Goal: Task Accomplishment & Management: Manage account settings

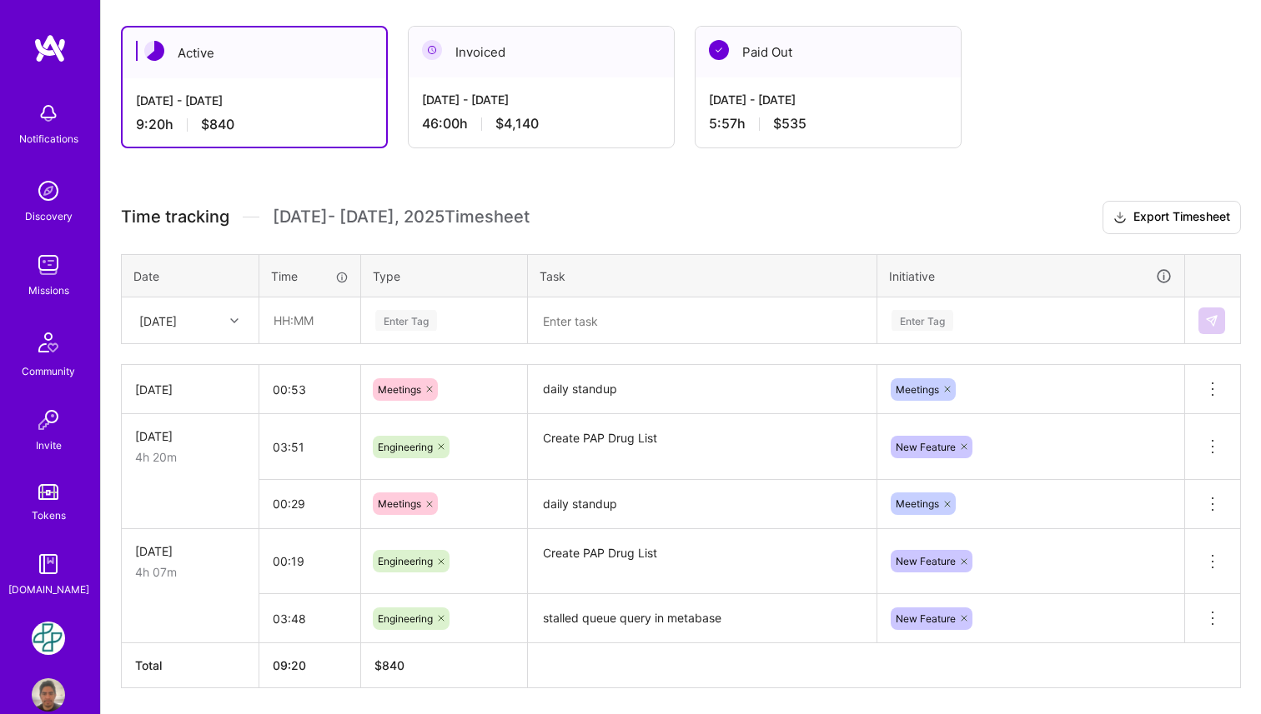
scroll to position [270, 0]
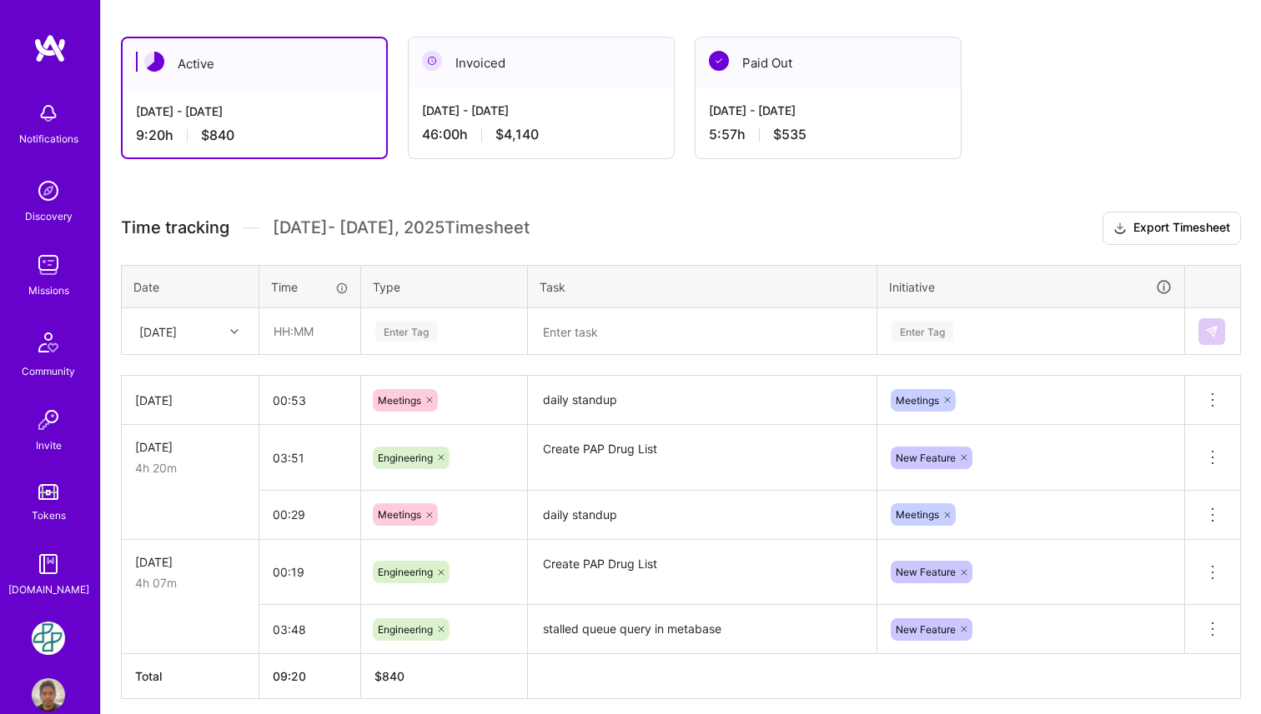
click at [226, 328] on div at bounding box center [236, 332] width 26 height 22
click at [188, 463] on div "[DATE]" at bounding box center [190, 471] width 135 height 31
click at [340, 333] on input "text" at bounding box center [309, 331] width 99 height 44
type input "00:45"
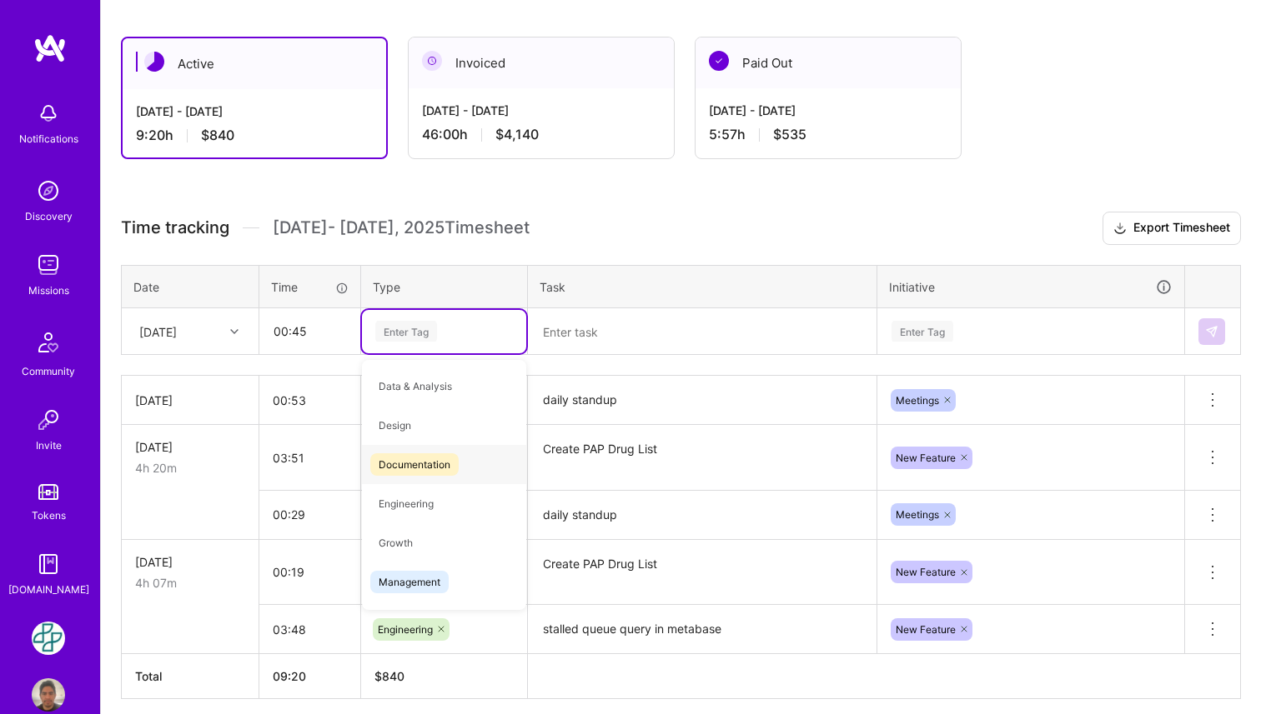
type input "m"
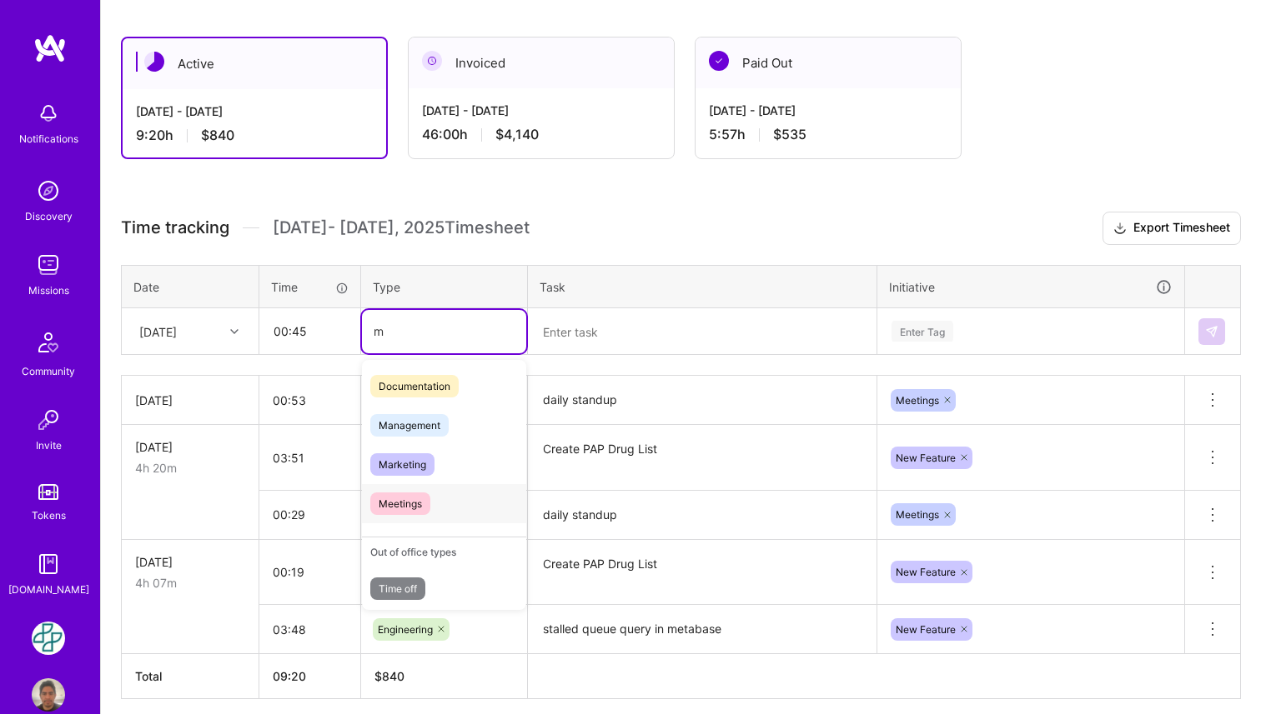
click at [420, 495] on span "Meetings" at bounding box center [400, 504] width 60 height 23
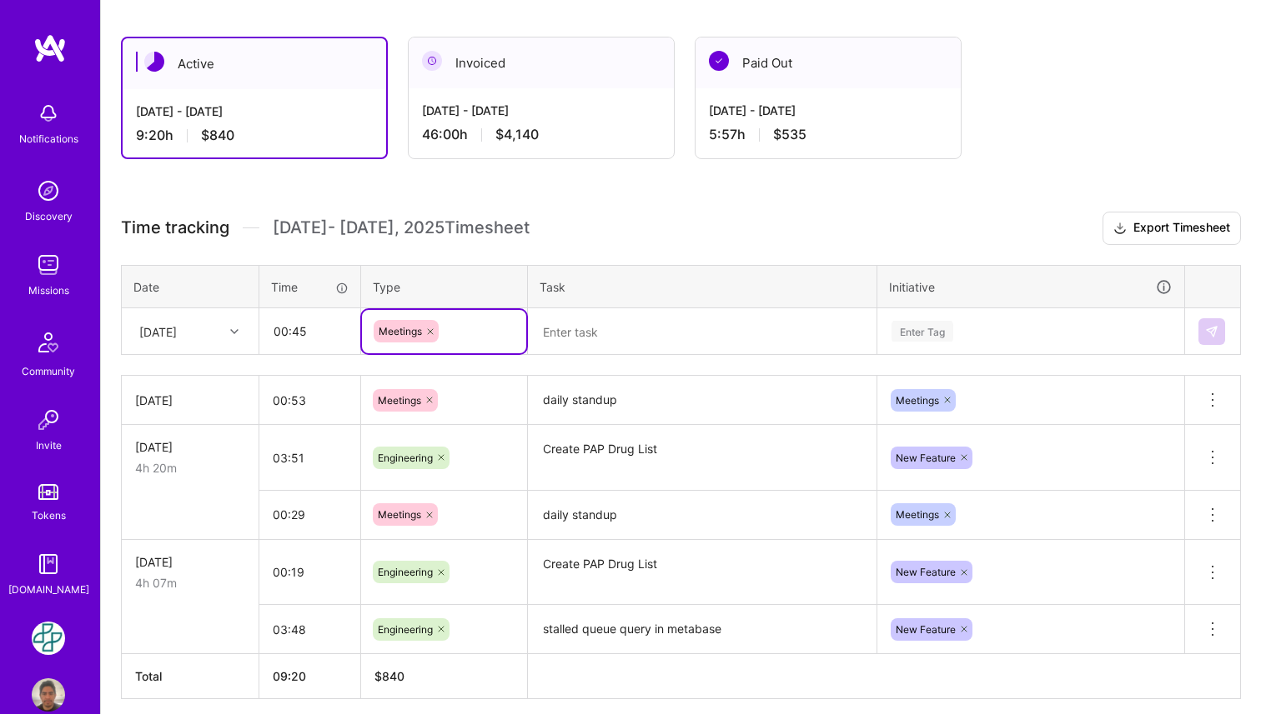
click at [586, 337] on textarea at bounding box center [701, 331] width 345 height 43
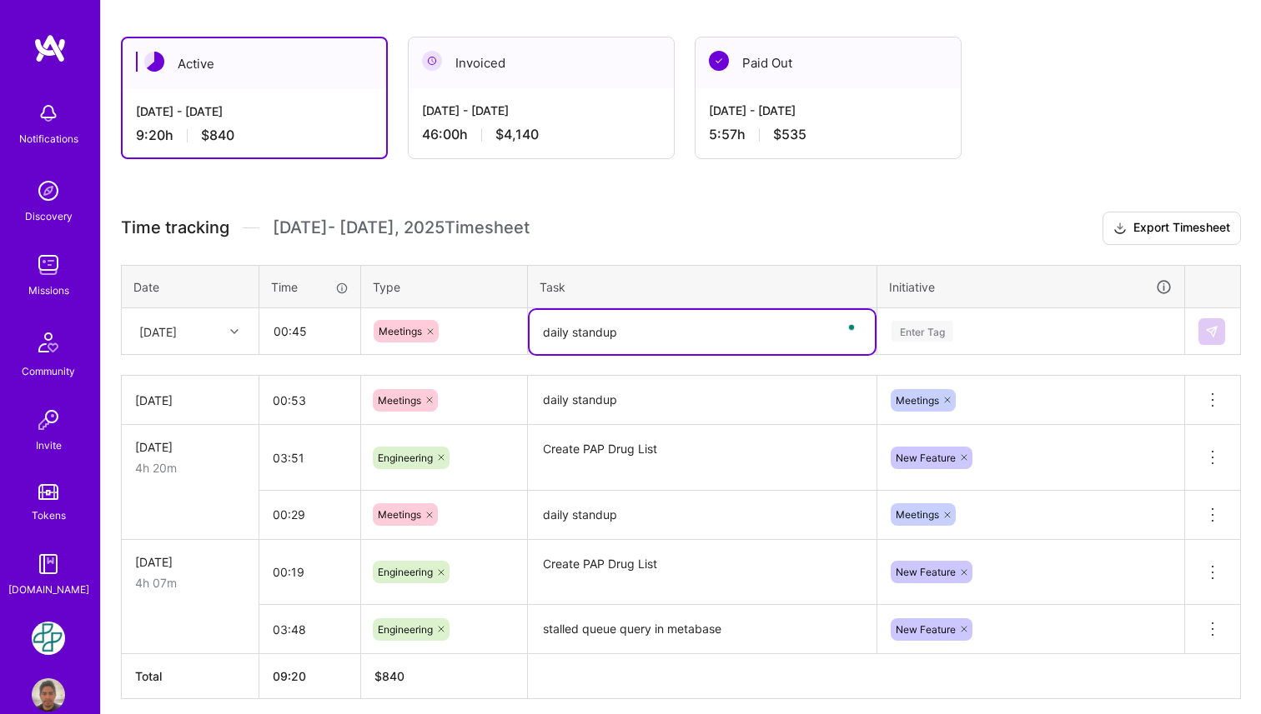
type textarea "daily standup"
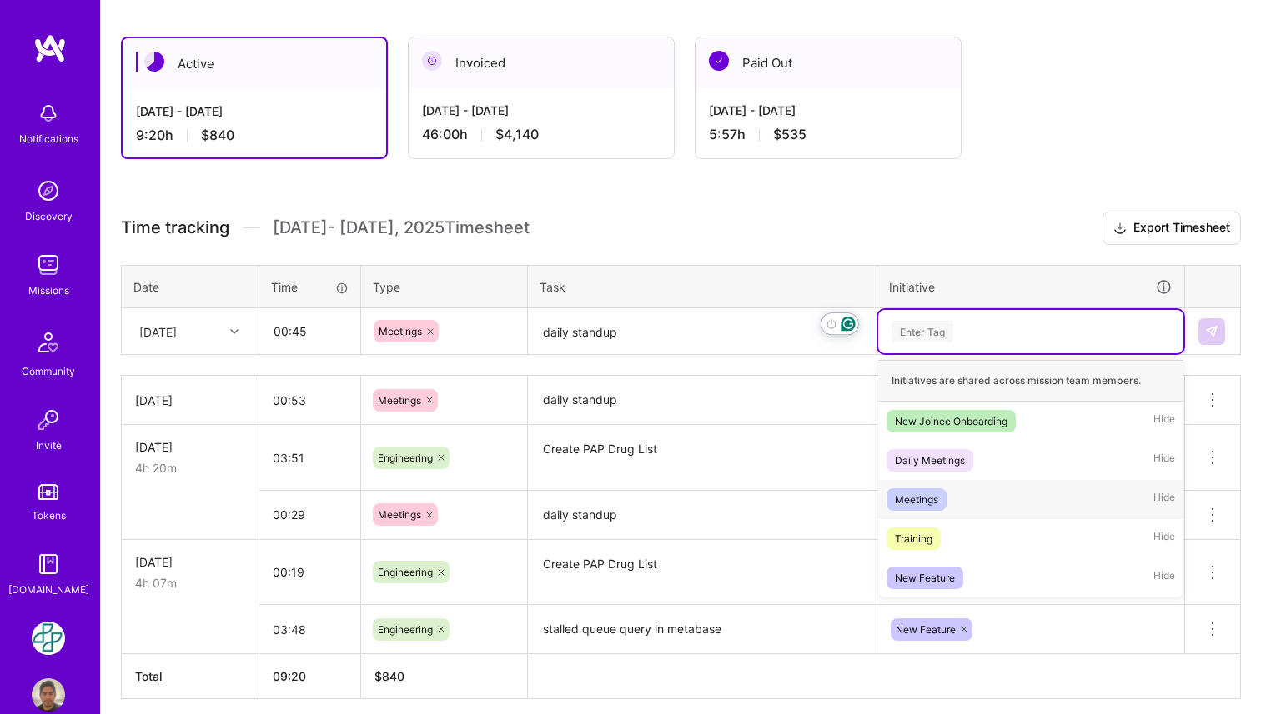
click at [981, 508] on div "Meetings Hide" at bounding box center [1030, 499] width 305 height 39
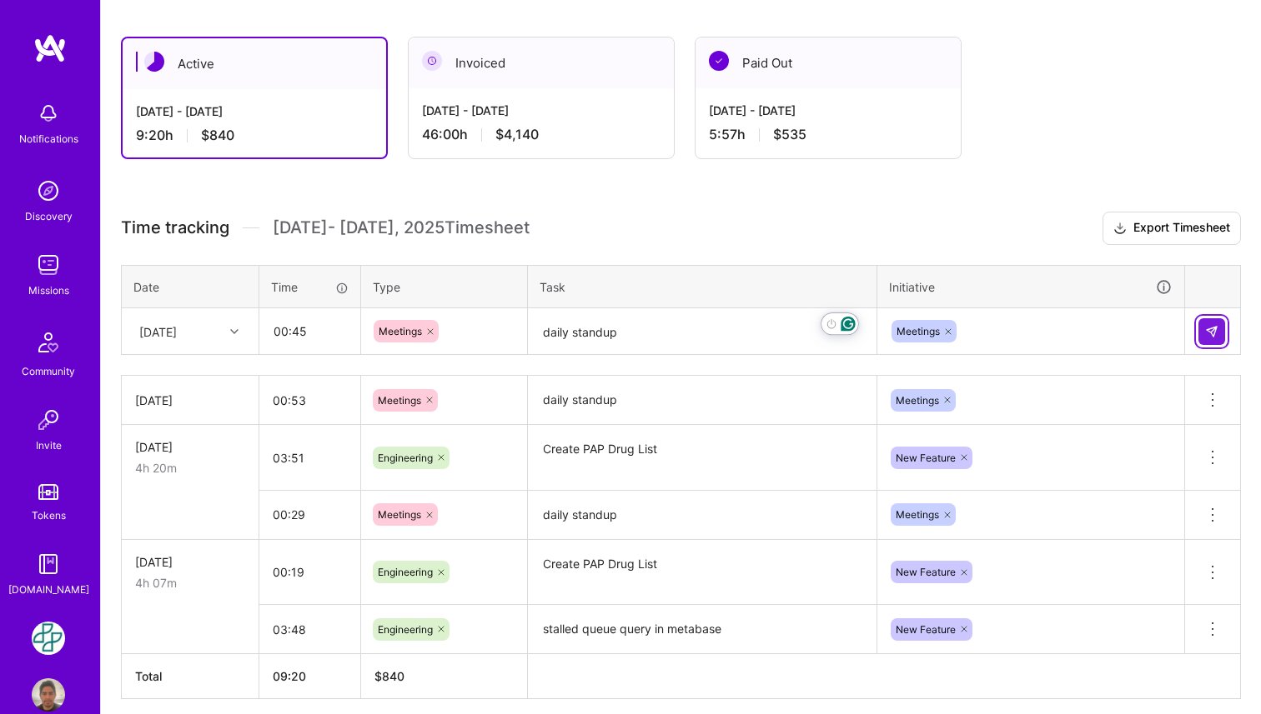
click at [1213, 334] on img at bounding box center [1211, 331] width 13 height 13
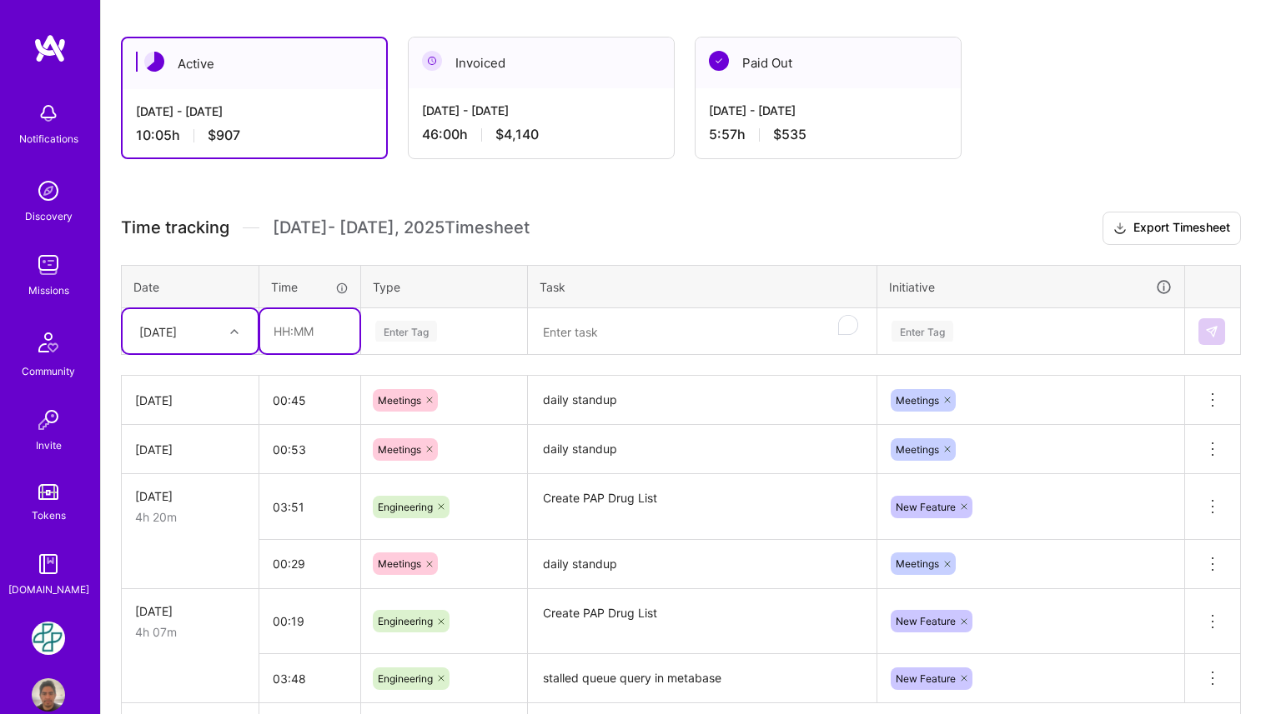
click at [313, 333] on input "text" at bounding box center [309, 331] width 99 height 44
type input "01:07"
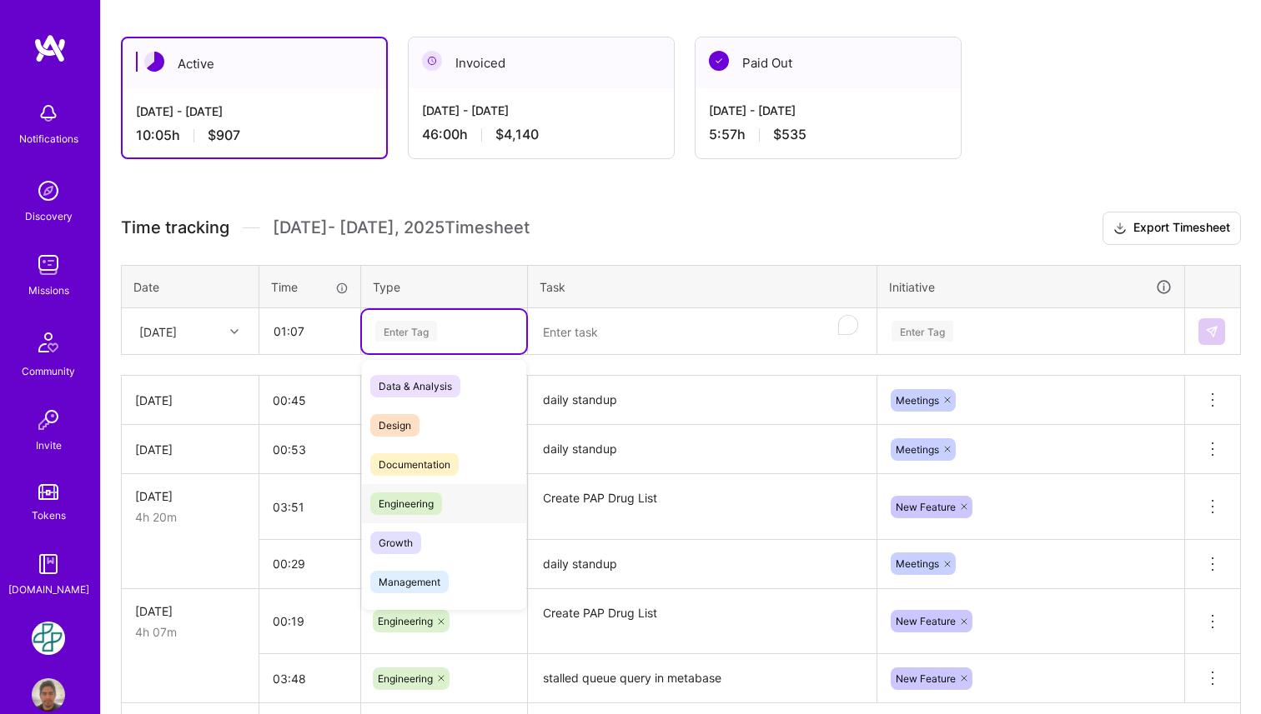
click at [439, 503] on span "Engineering" at bounding box center [406, 504] width 72 height 23
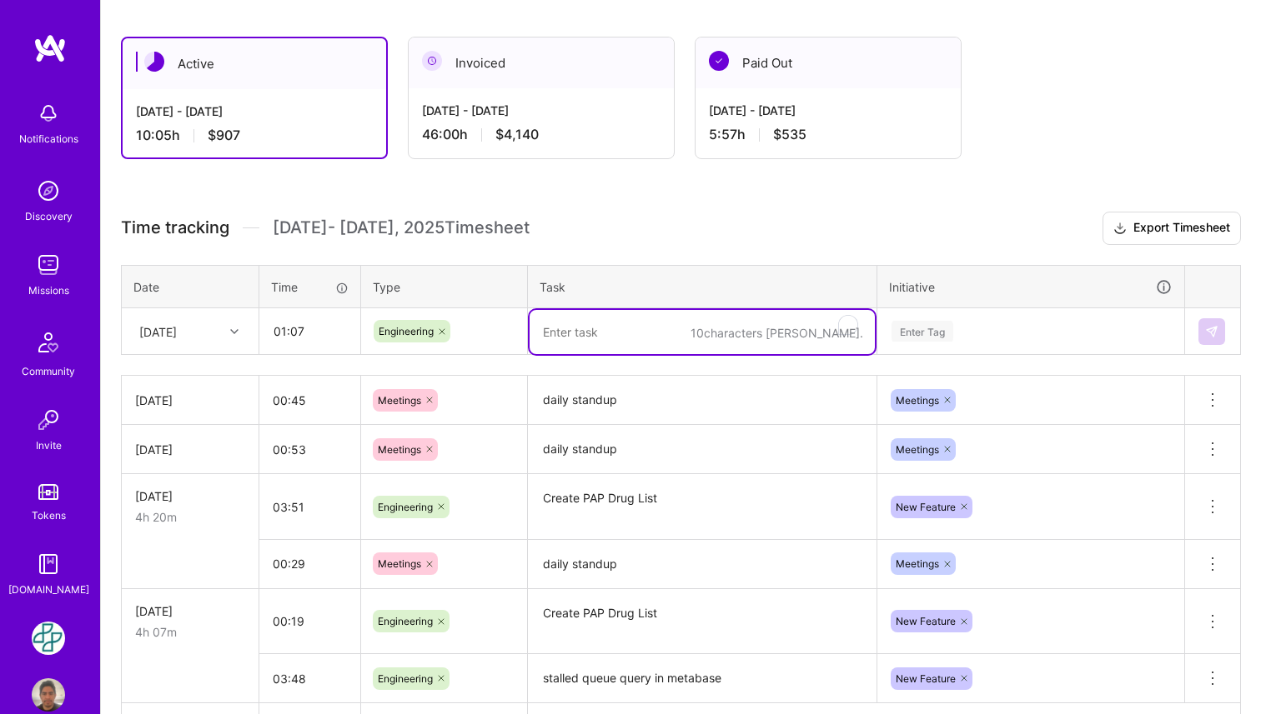
click at [580, 333] on textarea "To enrich screen reader interactions, please activate Accessibility in Grammarl…" at bounding box center [701, 332] width 345 height 44
paste textarea "stalled queue query in metabase"
type textarea "stalled queue query in metabase"
click at [966, 325] on div "Enter Tag" at bounding box center [1031, 331] width 282 height 21
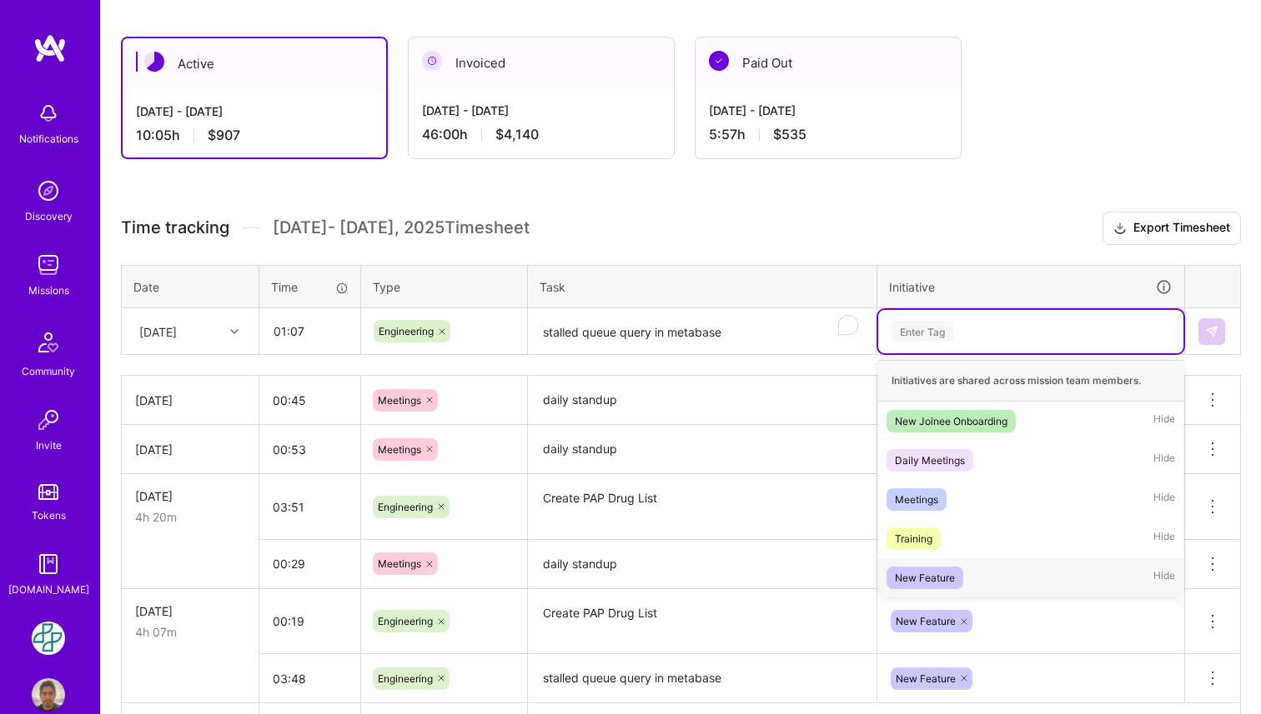
click at [970, 590] on div "New Feature Hide" at bounding box center [1030, 578] width 305 height 39
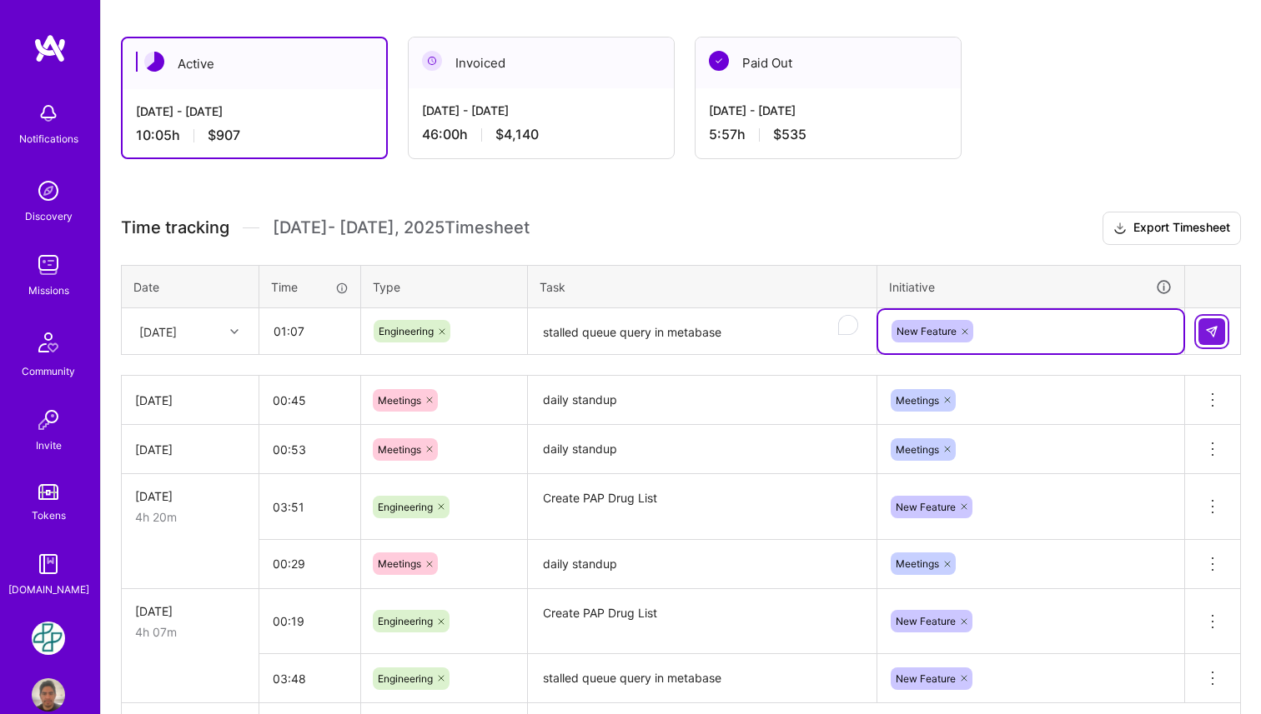
click at [1221, 330] on button at bounding box center [1211, 331] width 27 height 27
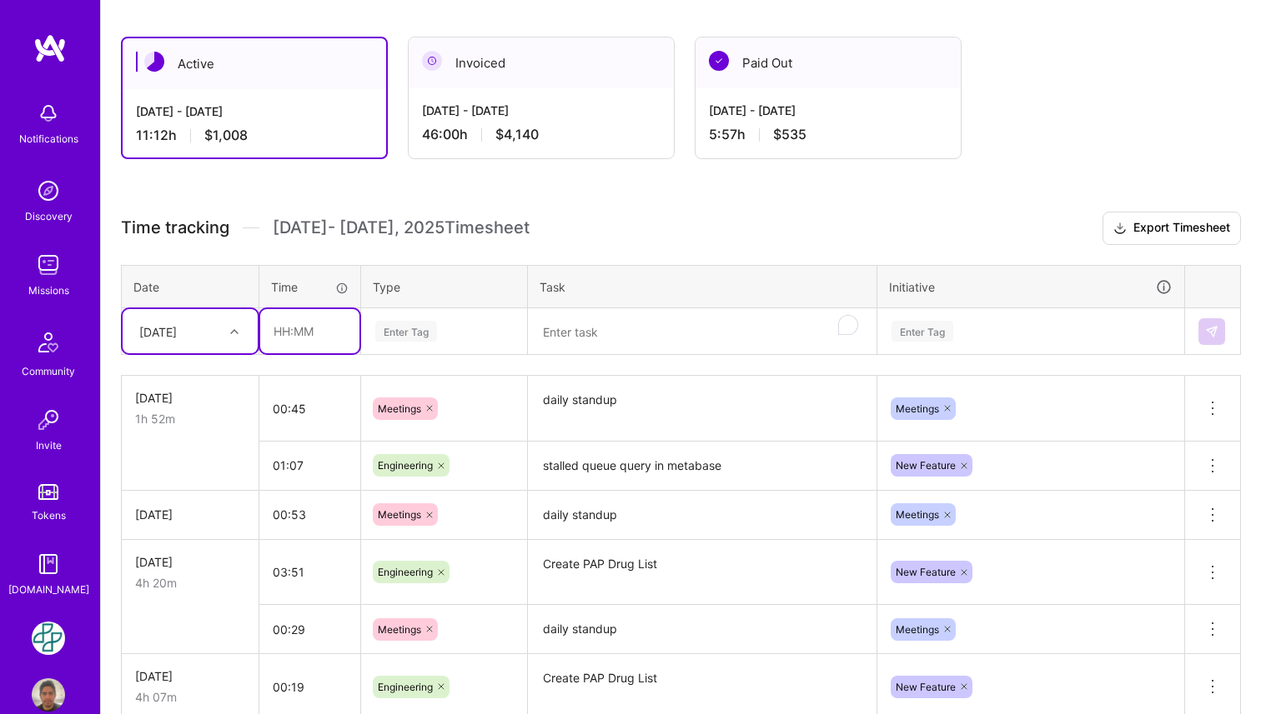
click at [298, 328] on input "text" at bounding box center [309, 331] width 99 height 44
type input "02:36"
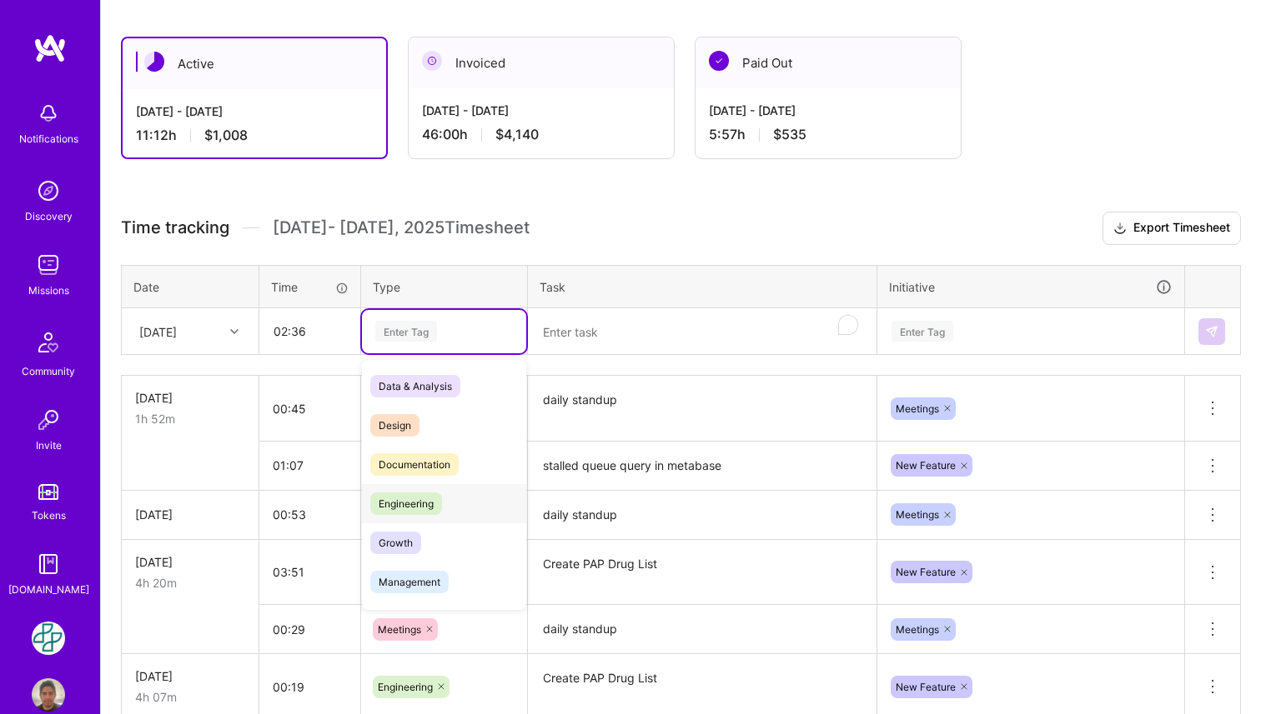
click at [419, 490] on div "Engineering" at bounding box center [444, 503] width 164 height 39
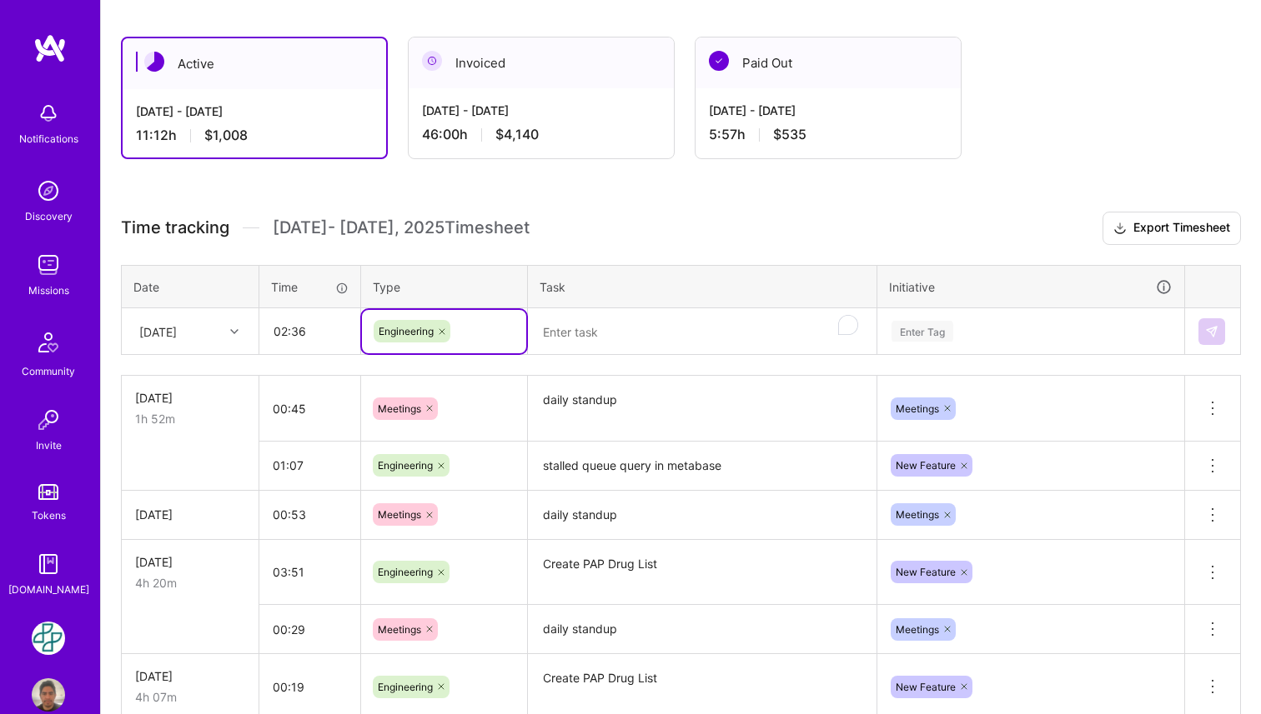
click at [579, 336] on textarea "To enrich screen reader interactions, please activate Accessibility in Grammarl…" at bounding box center [701, 332] width 345 height 44
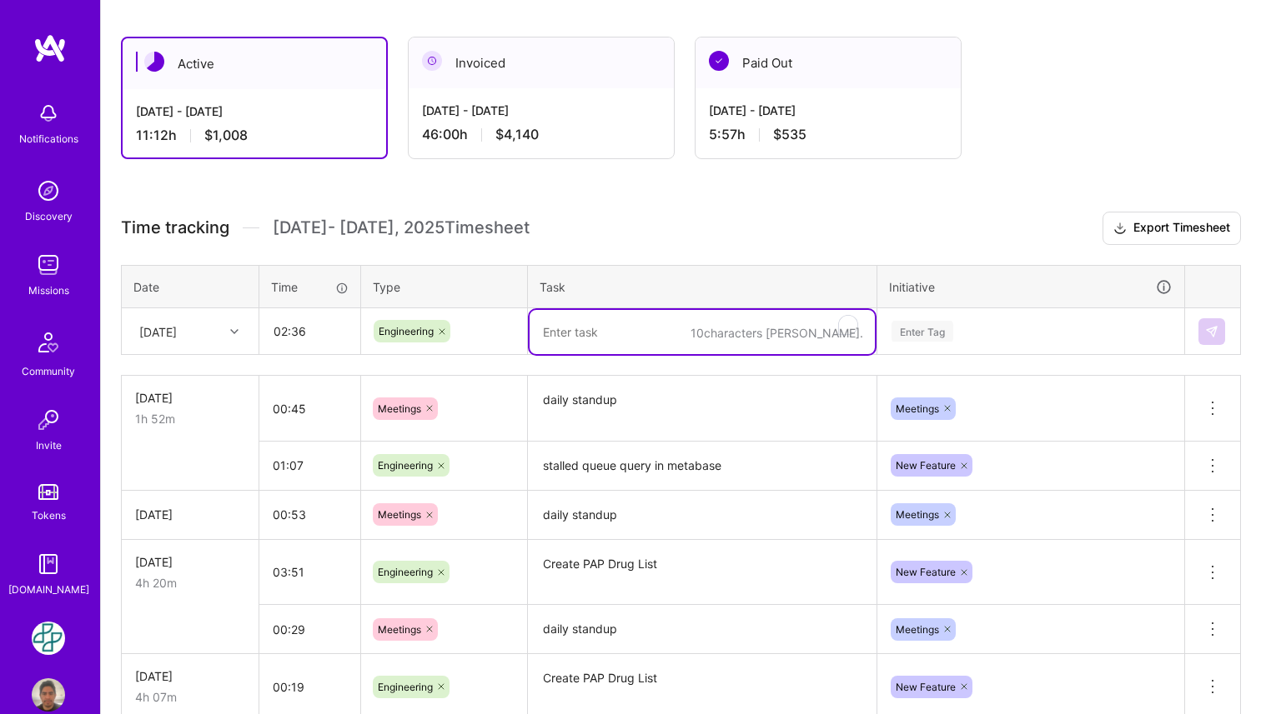
paste textarea "Create PAP Drug List"
type textarea "Create PAP Drug List"
click at [1047, 333] on div "Enter Tag" at bounding box center [1031, 331] width 282 height 21
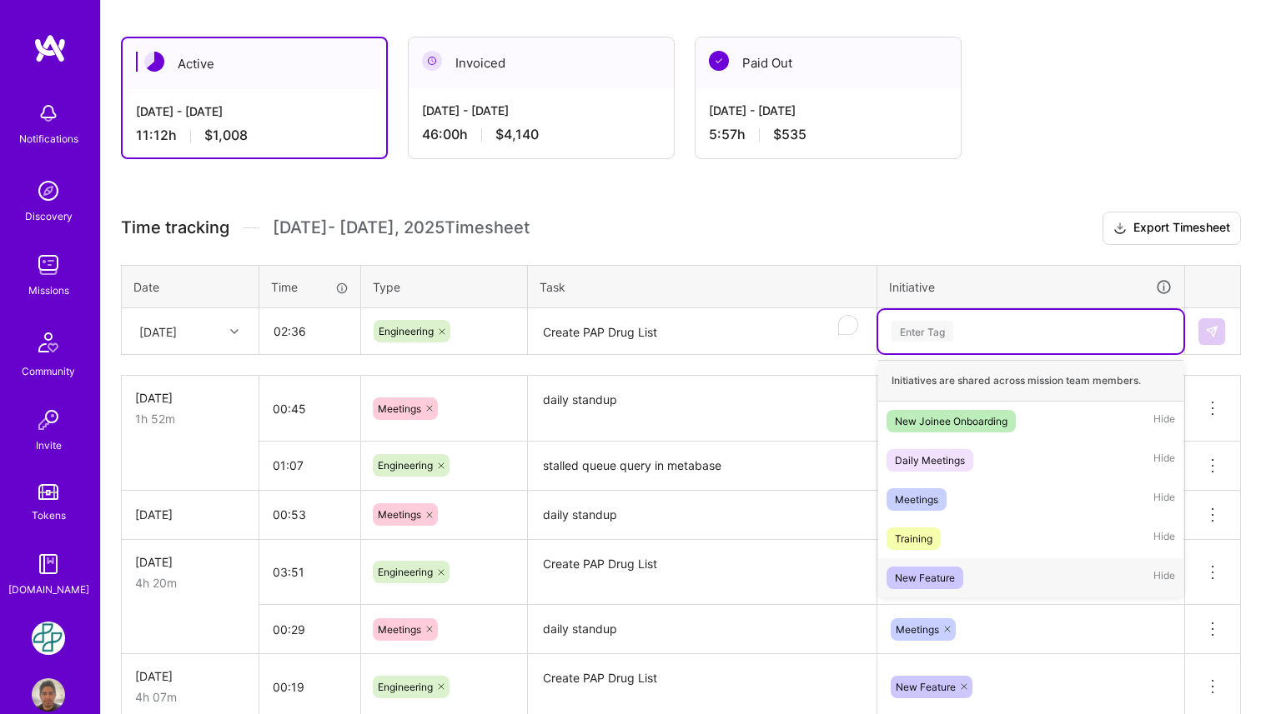
click at [1032, 564] on div "New Feature Hide" at bounding box center [1030, 578] width 305 height 39
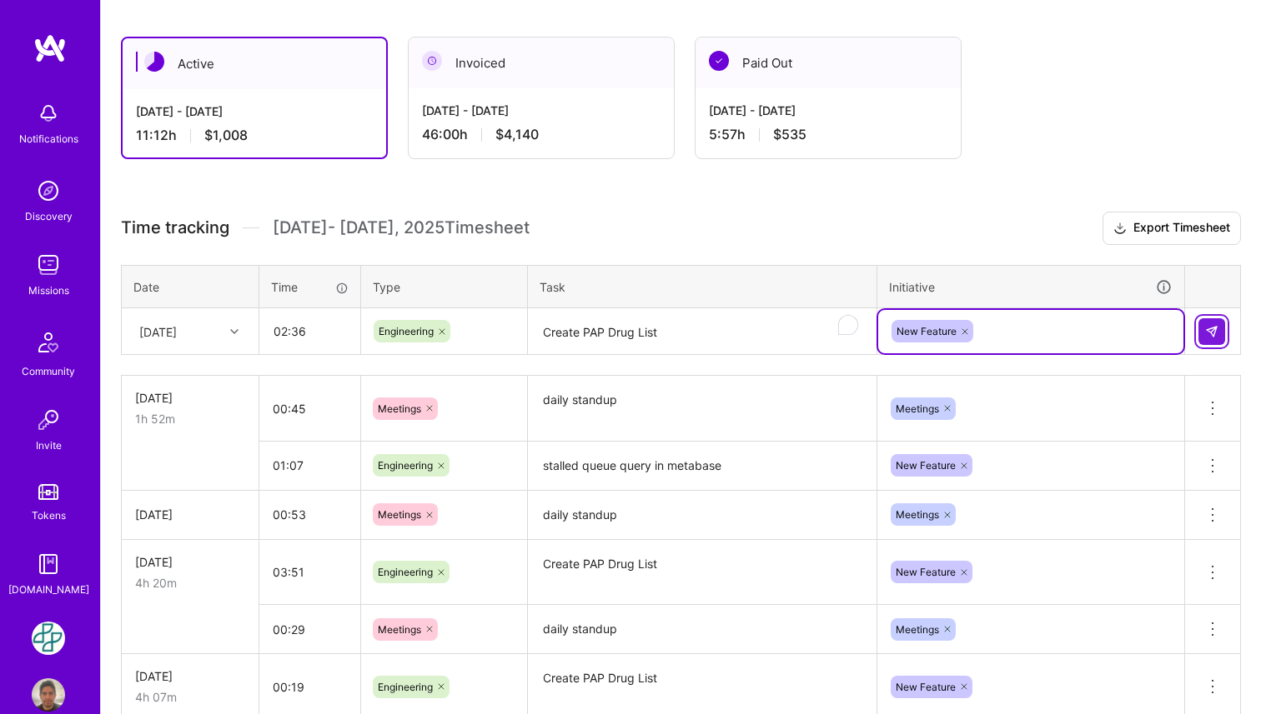
click at [1217, 338] on button at bounding box center [1211, 331] width 27 height 27
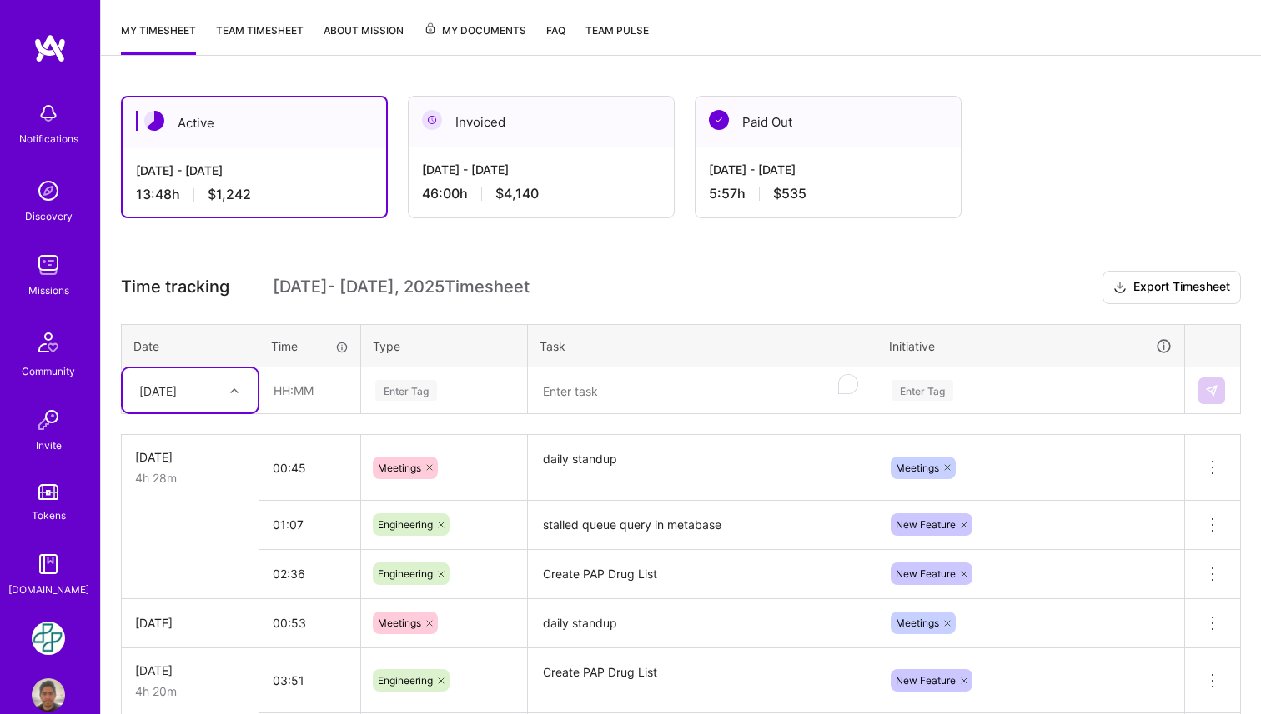
scroll to position [207, 0]
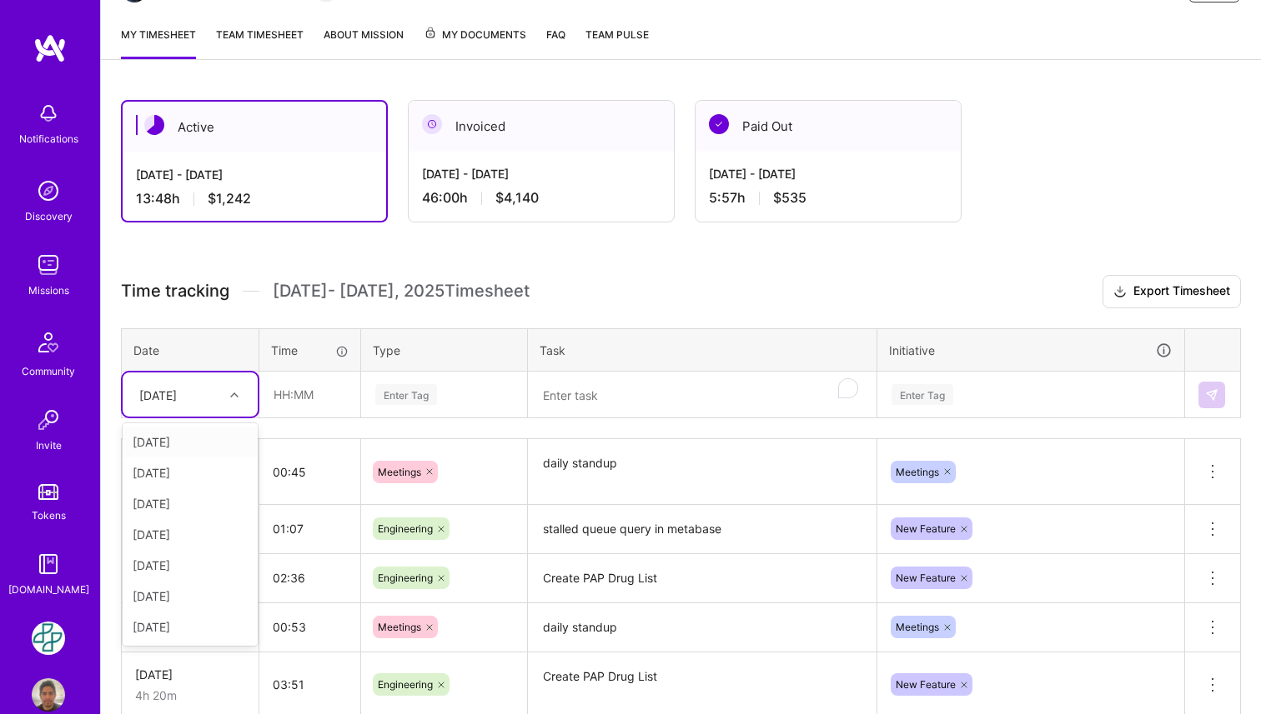
click at [238, 394] on icon at bounding box center [234, 395] width 8 height 8
click at [194, 539] on div "[DATE]" at bounding box center [190, 534] width 135 height 31
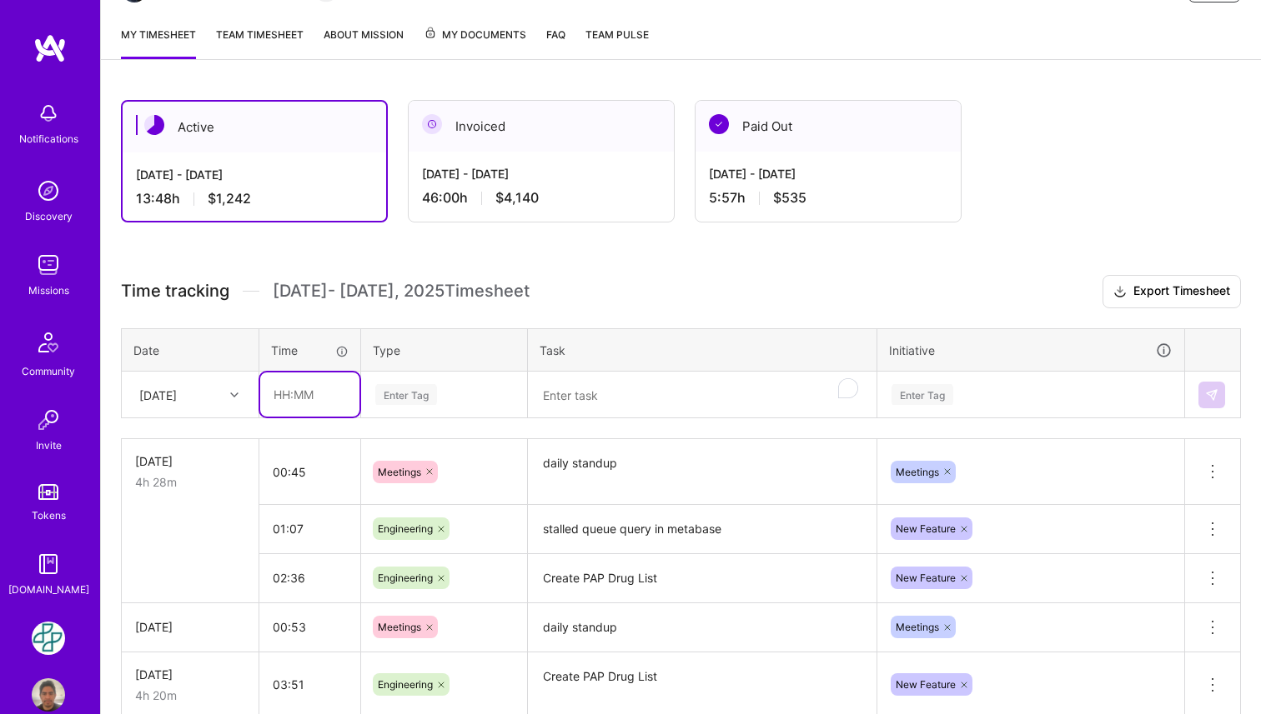
click at [314, 388] on input "text" at bounding box center [309, 395] width 99 height 44
type input "00:45"
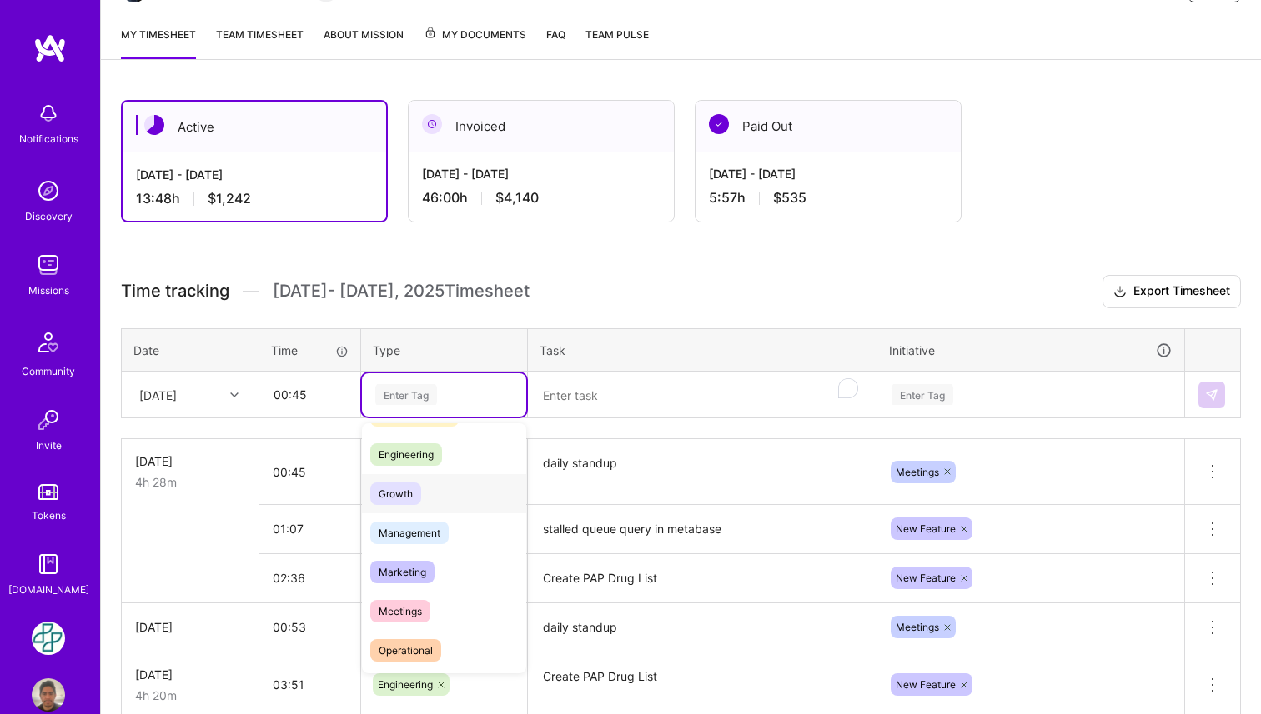
scroll to position [130, 0]
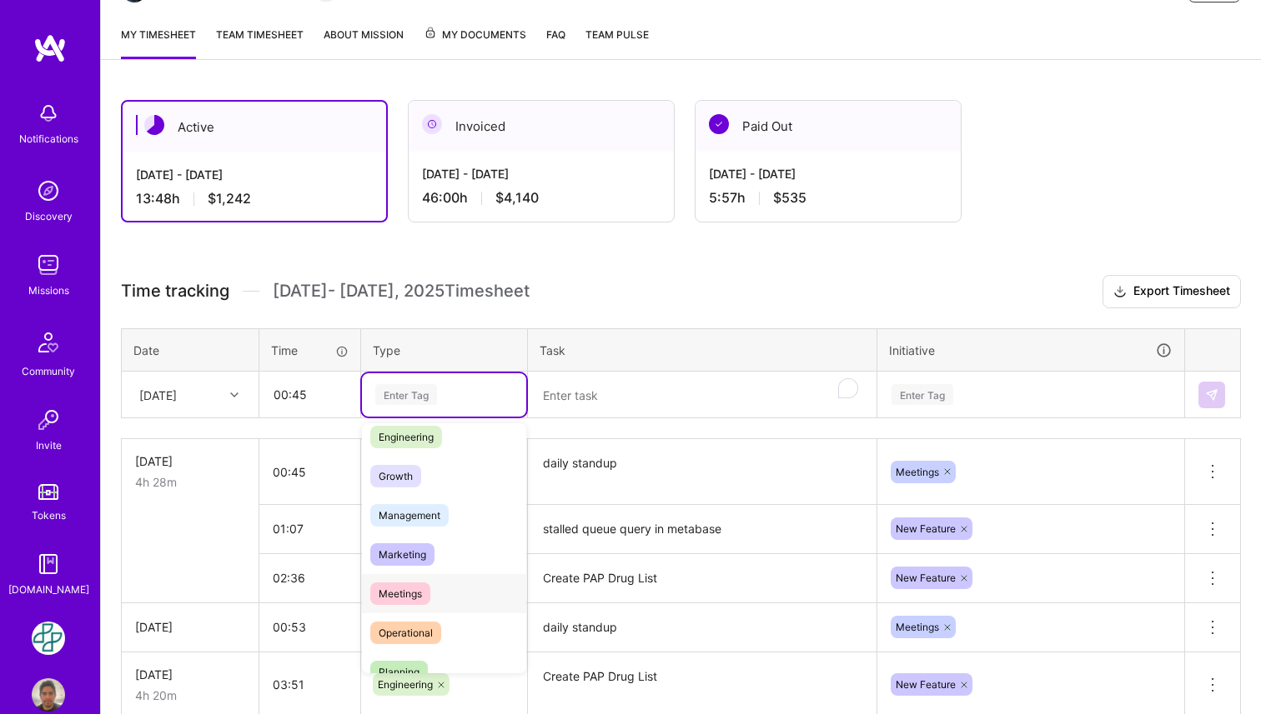
click at [437, 600] on div "Meetings" at bounding box center [444, 593] width 164 height 39
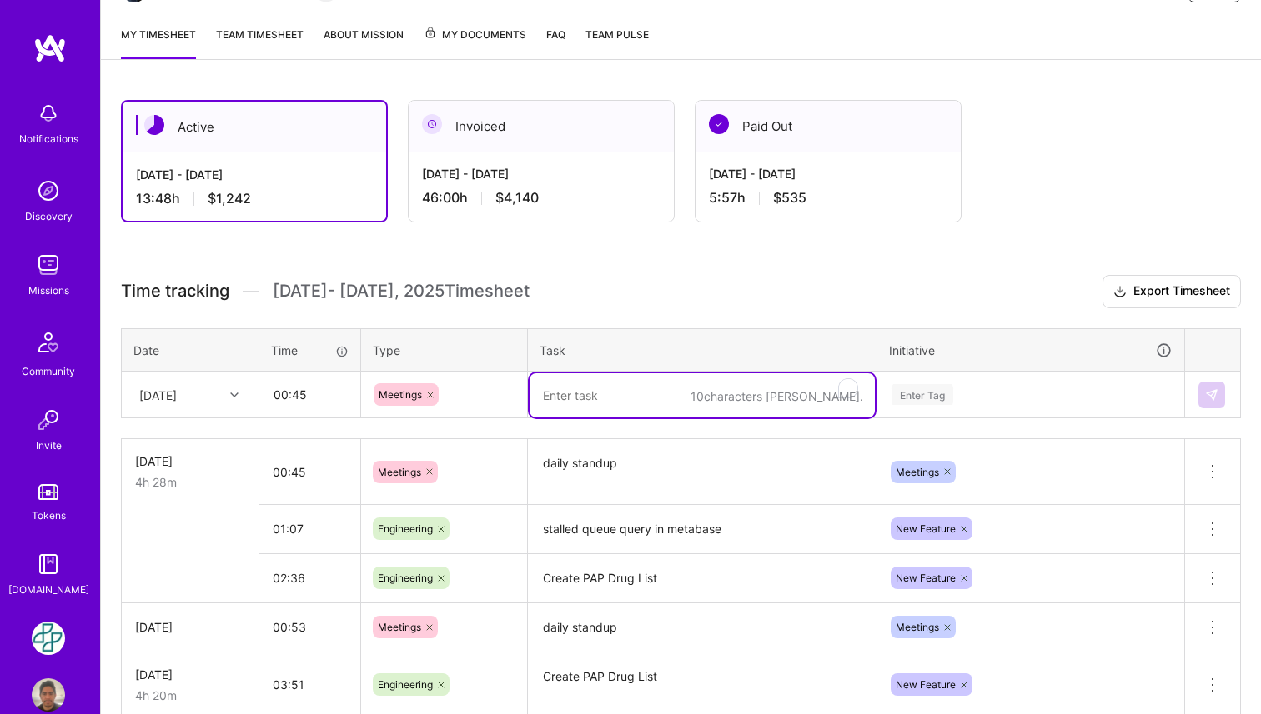
click at [658, 386] on textarea "To enrich screen reader interactions, please activate Accessibility in Grammarl…" at bounding box center [701, 395] width 345 height 44
paste textarea "daily standup"
type textarea "daily standup"
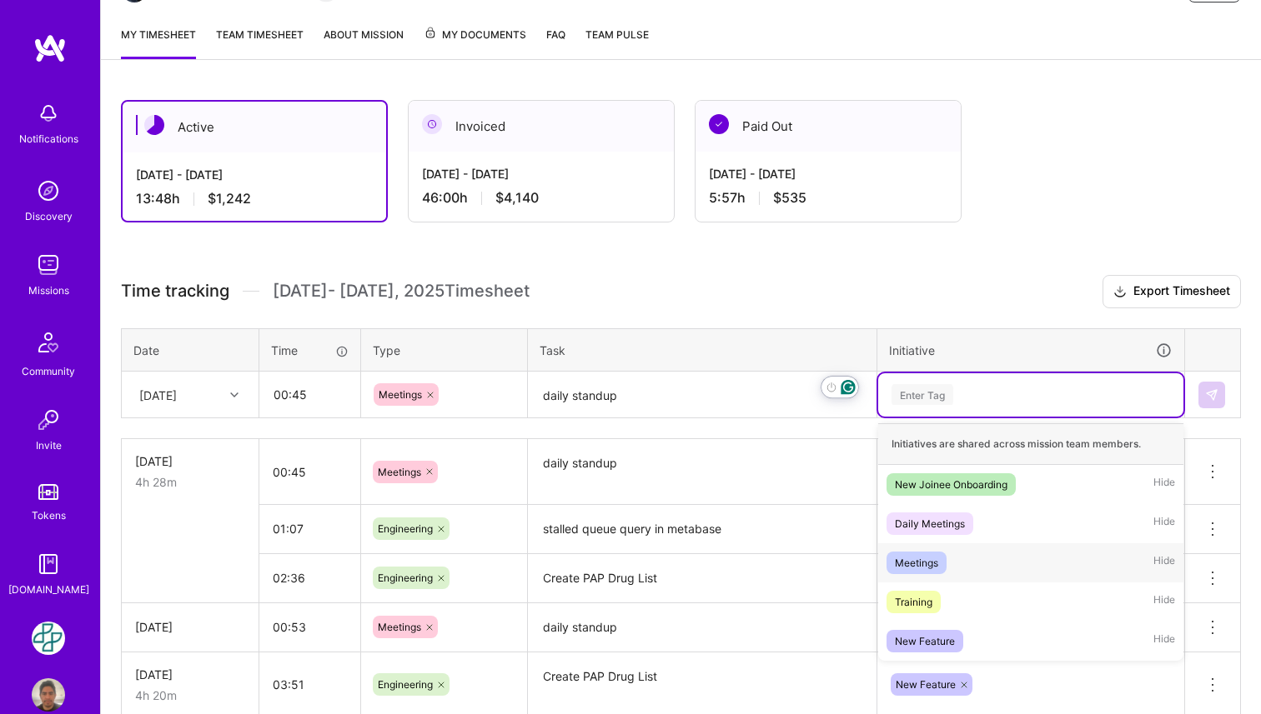
click at [931, 559] on div "Meetings" at bounding box center [916, 563] width 43 height 18
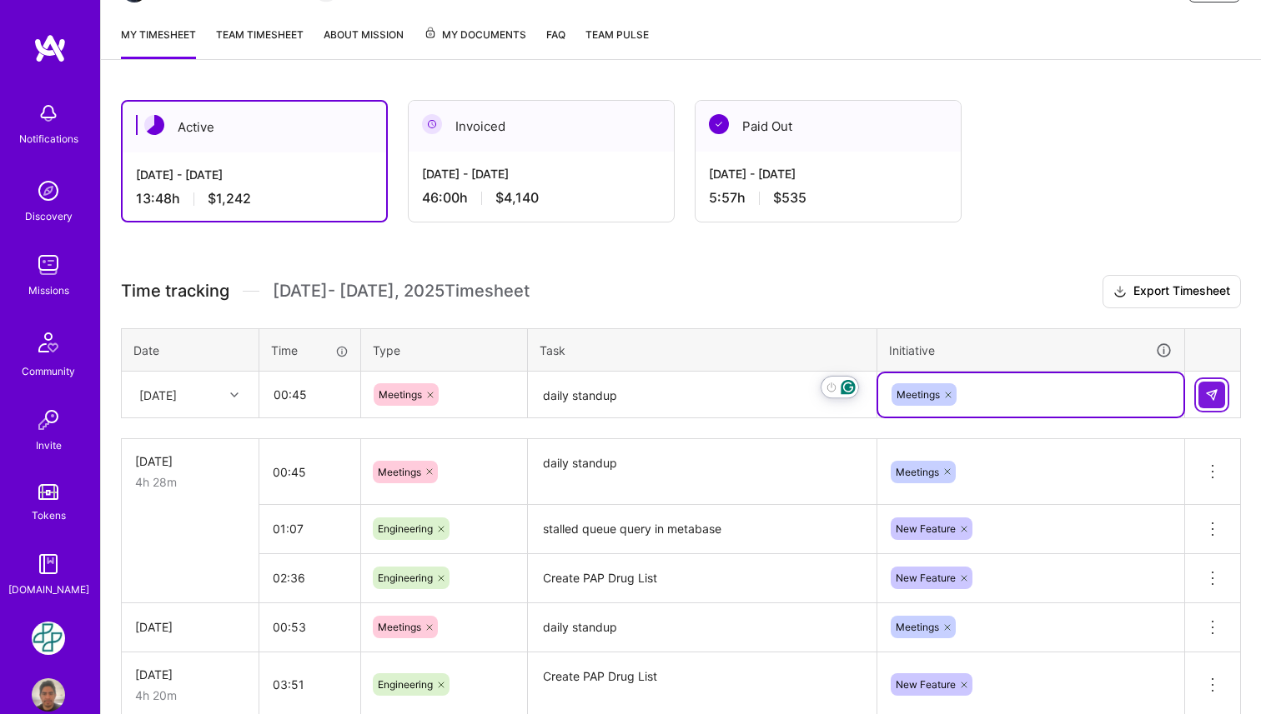
click at [1210, 396] on img at bounding box center [1211, 394] width 13 height 13
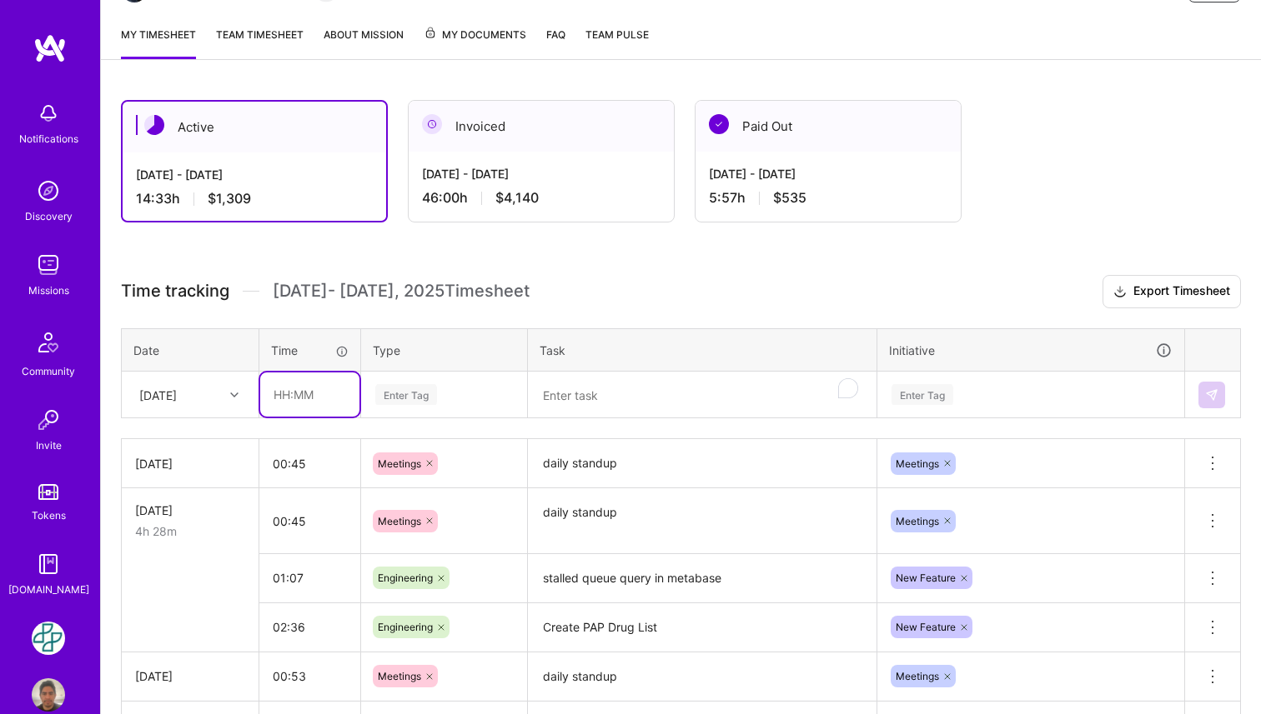
click at [299, 398] on input "text" at bounding box center [309, 395] width 99 height 44
type input "01:48"
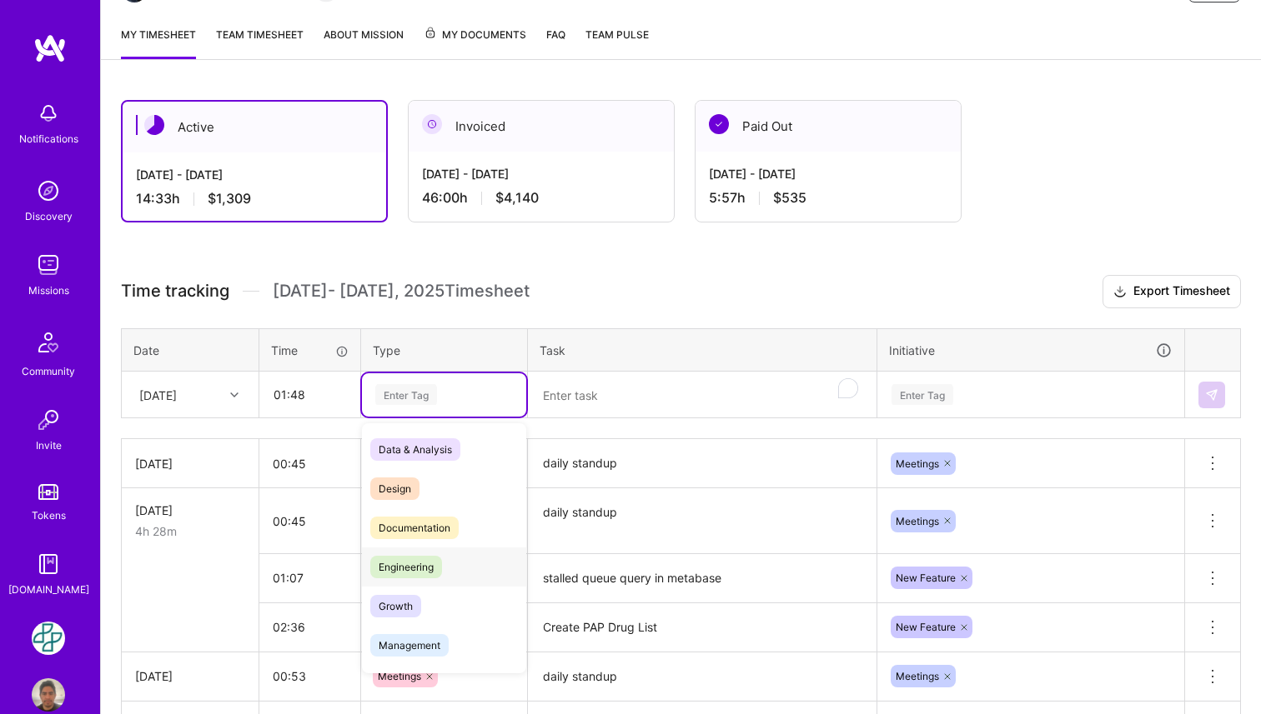
click at [460, 563] on div "Engineering" at bounding box center [444, 567] width 164 height 39
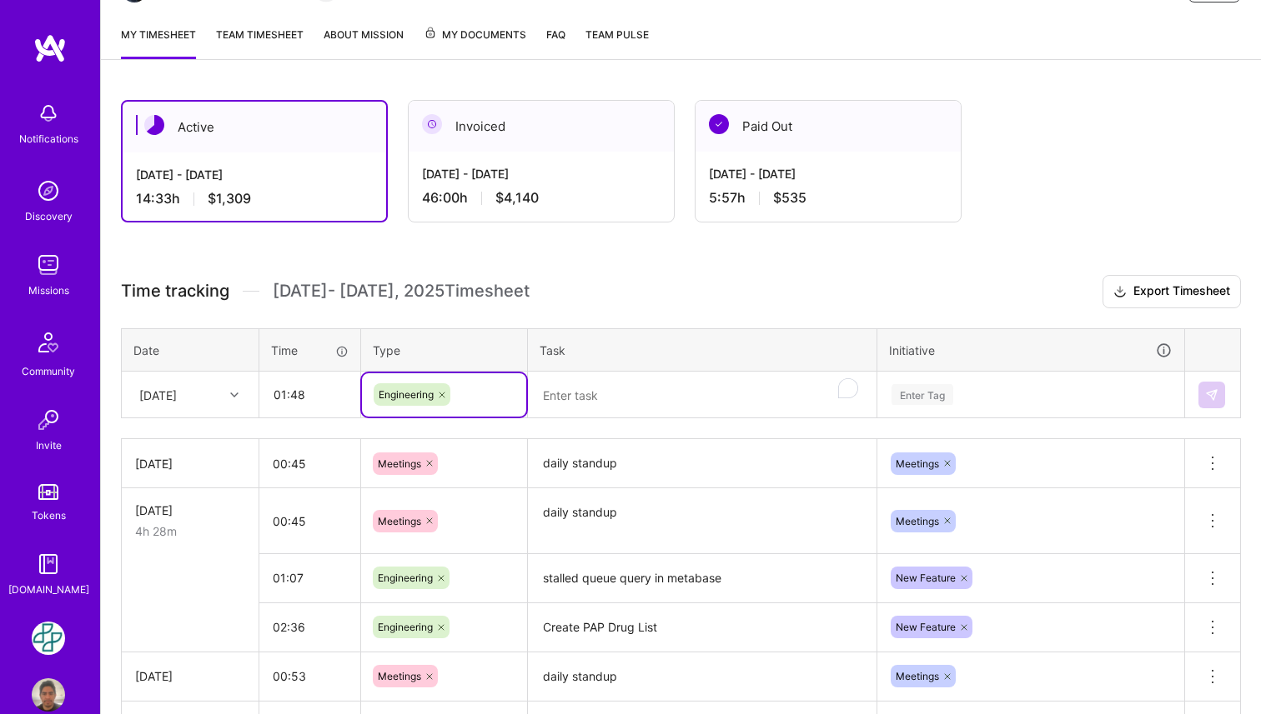
click at [598, 391] on textarea "To enrich screen reader interactions, please activate Accessibility in Grammarl…" at bounding box center [701, 395] width 345 height 44
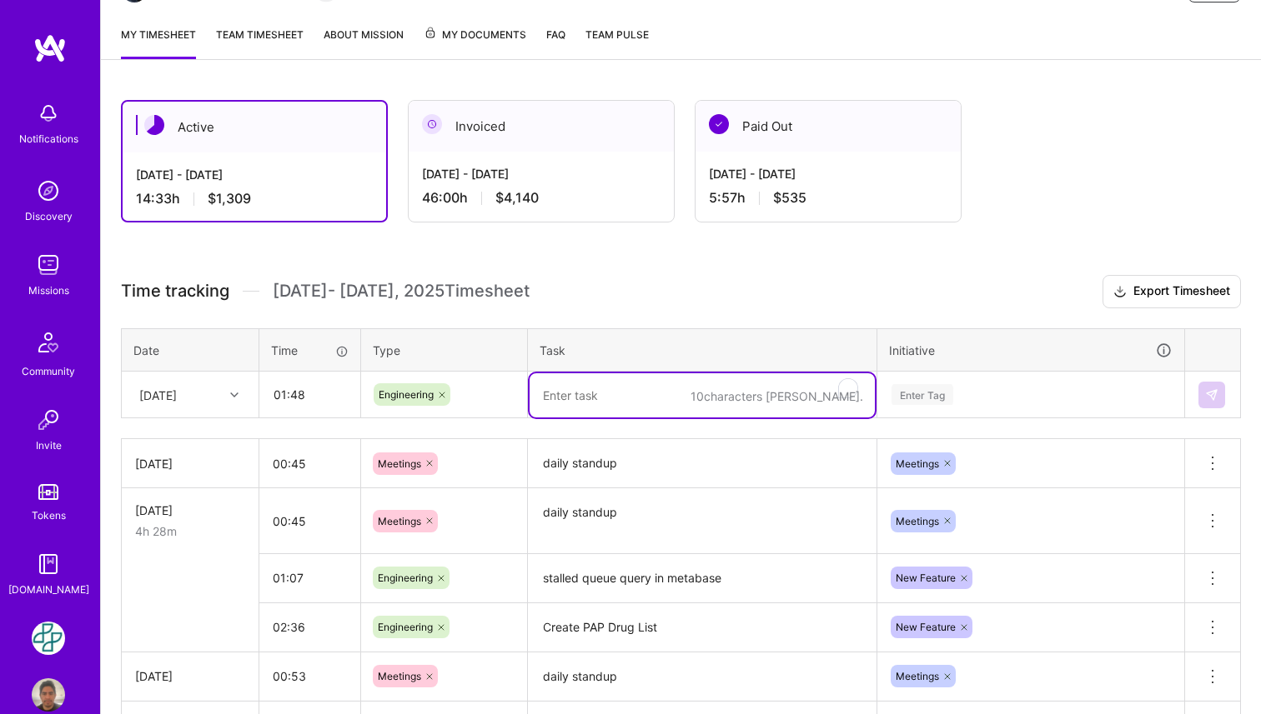
paste textarea "GLP-1 Epic"
type textarea "GLP-1 Epic"
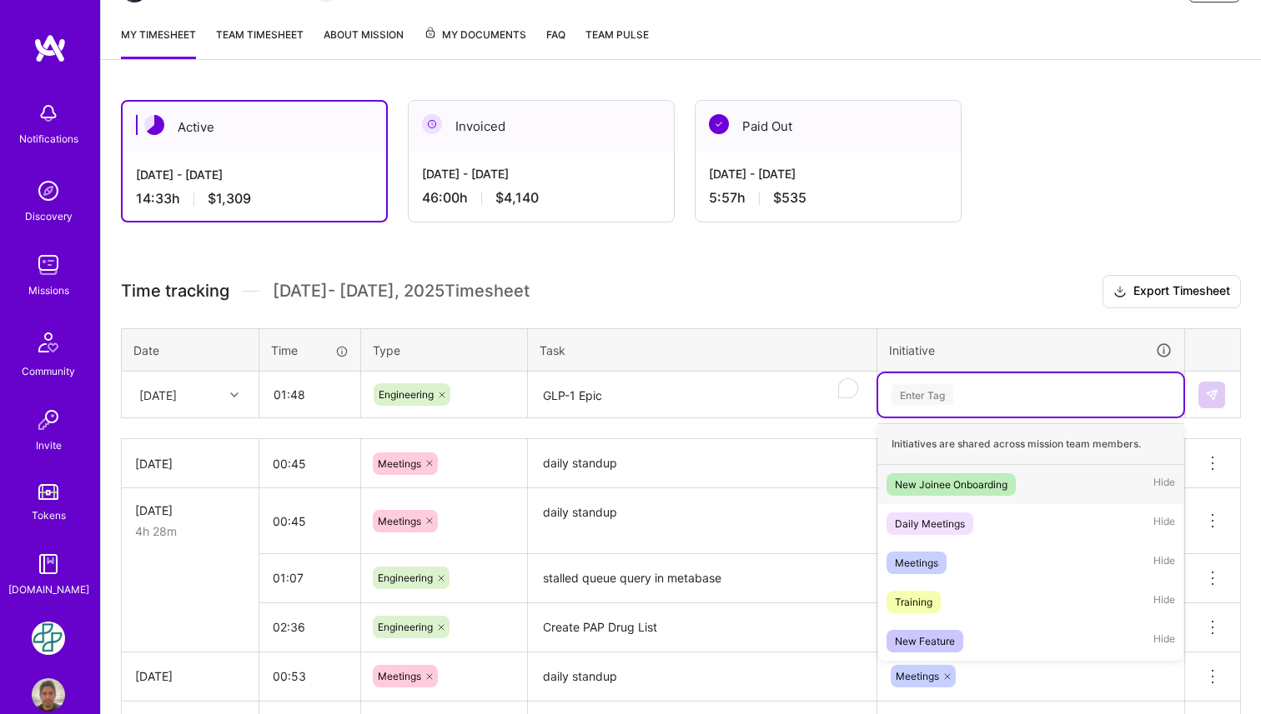
click at [910, 396] on div "Enter Tag" at bounding box center [922, 395] width 62 height 26
click at [970, 634] on div "New Feature Hide" at bounding box center [1030, 641] width 305 height 39
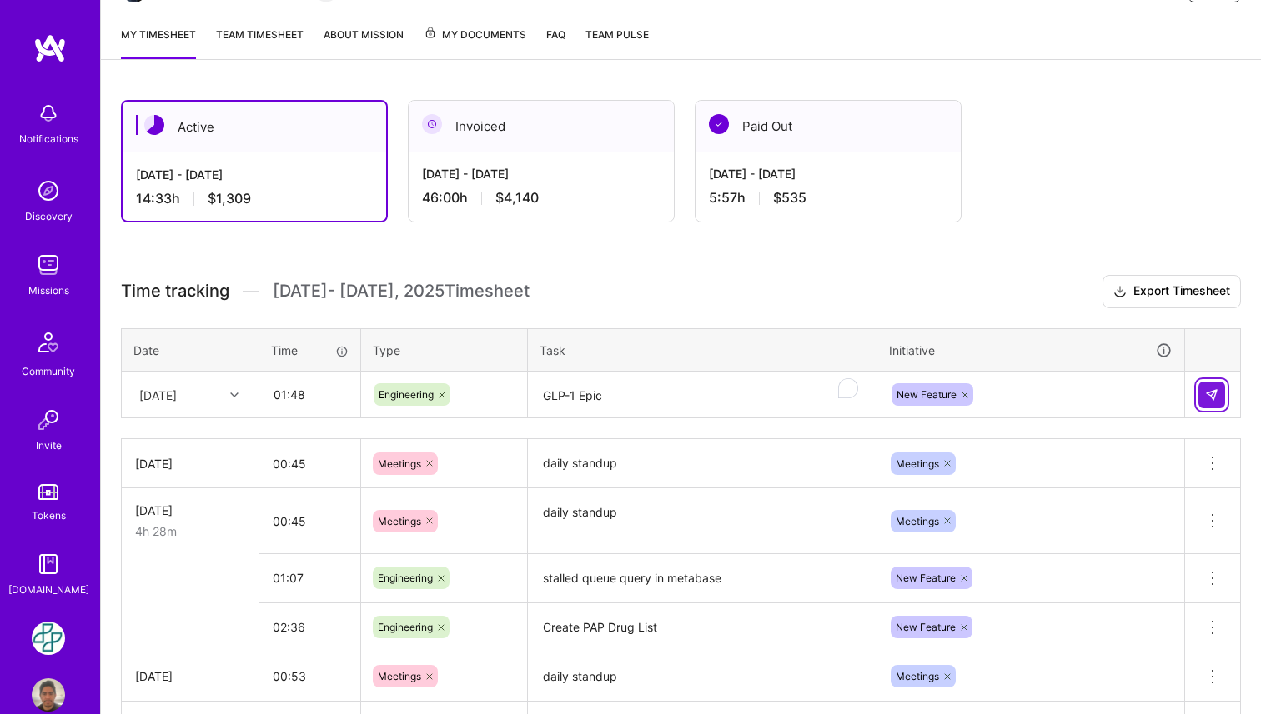
click at [1217, 403] on button at bounding box center [1211, 395] width 27 height 27
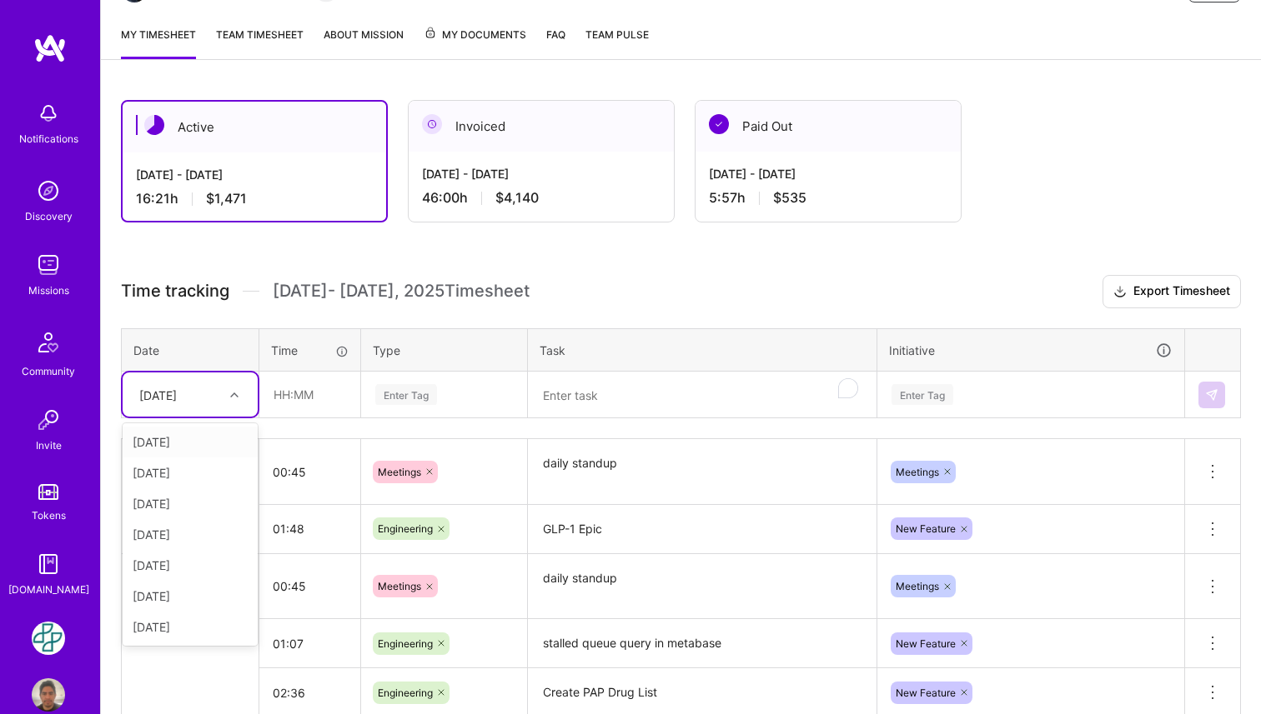
click at [235, 391] on icon at bounding box center [234, 395] width 8 height 8
click at [208, 571] on div "[DATE]" at bounding box center [190, 565] width 135 height 31
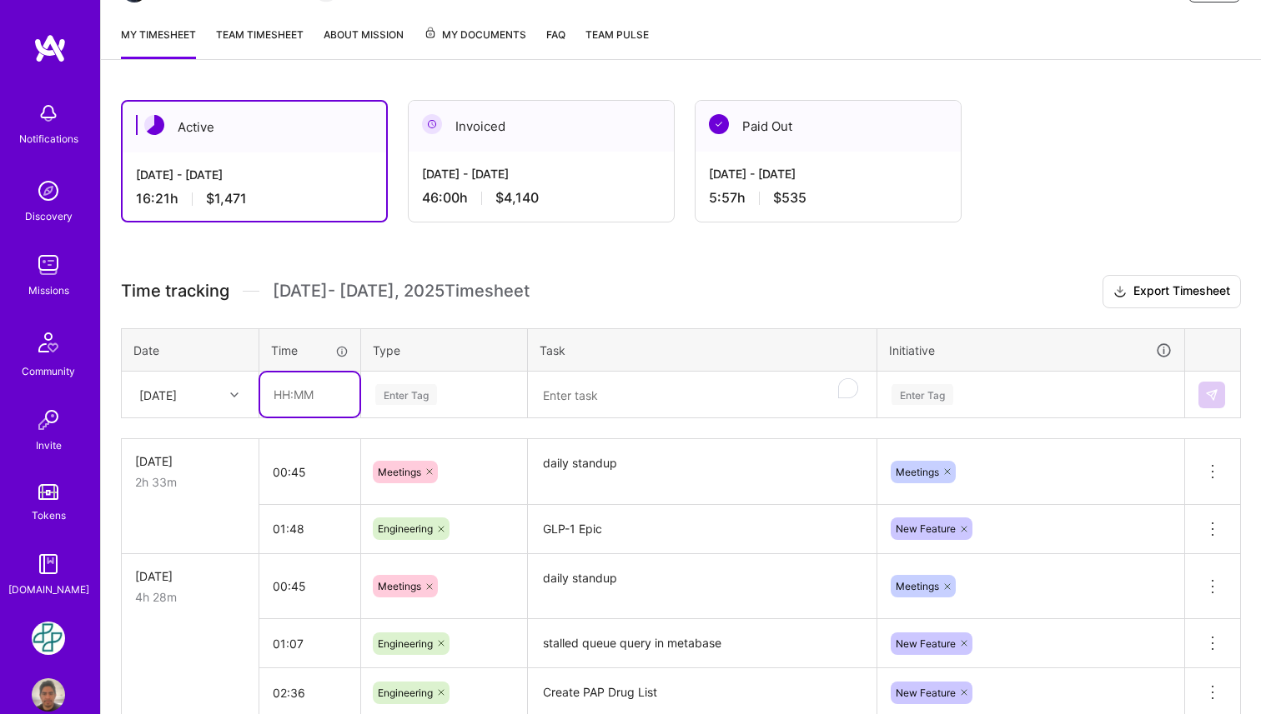
click at [312, 396] on input "text" at bounding box center [309, 395] width 99 height 44
type input "01:47"
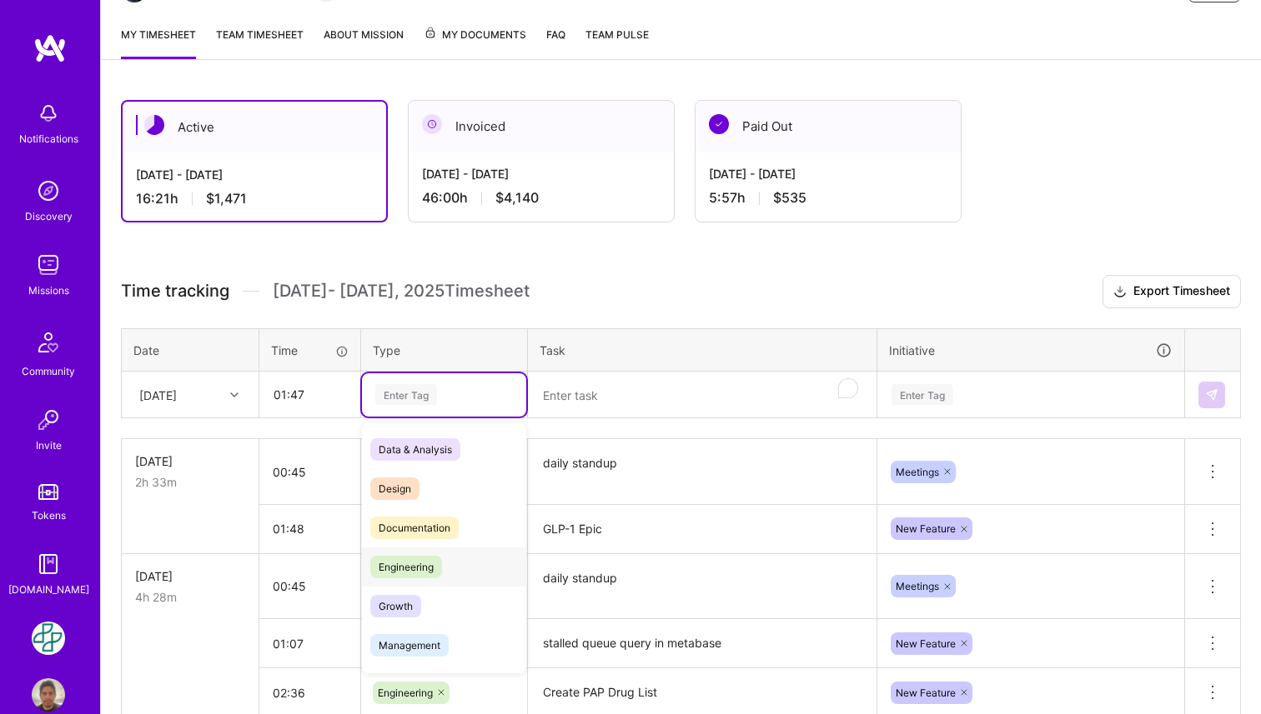
click at [484, 552] on div "Engineering" at bounding box center [444, 567] width 164 height 39
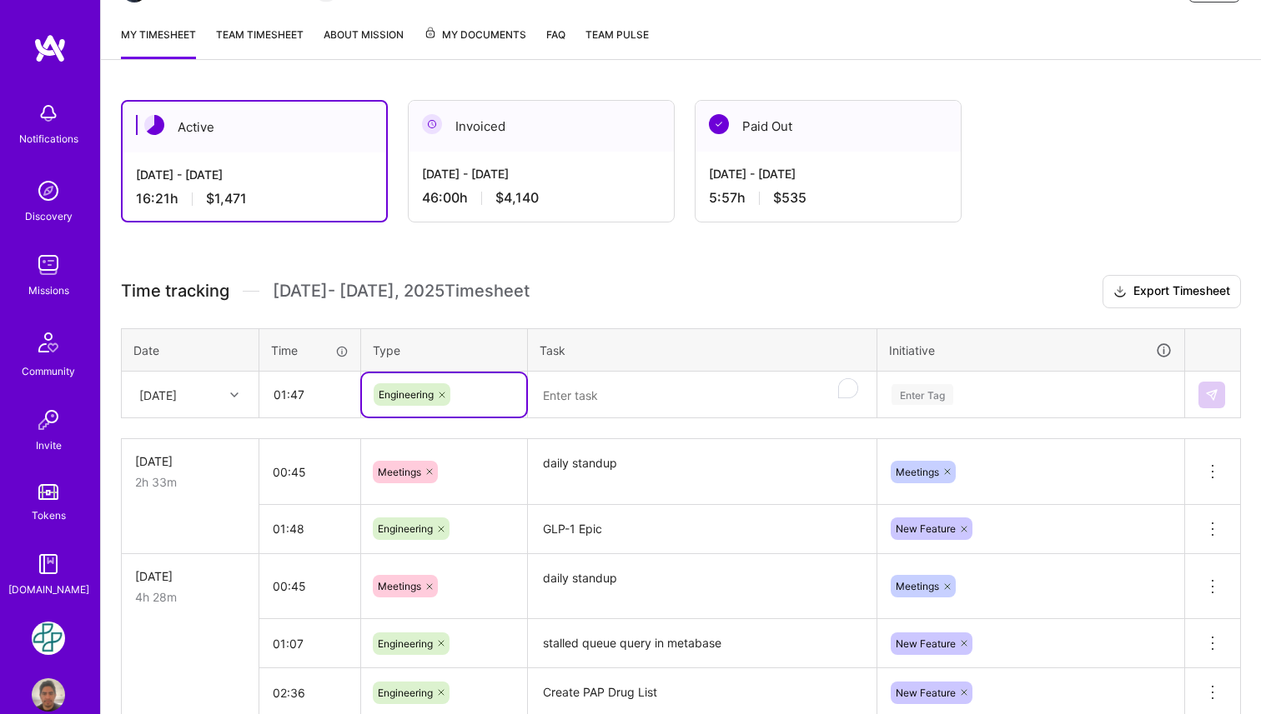
click at [599, 409] on textarea "To enrich screen reader interactions, please activate Accessibility in Grammarl…" at bounding box center [701, 395] width 345 height 44
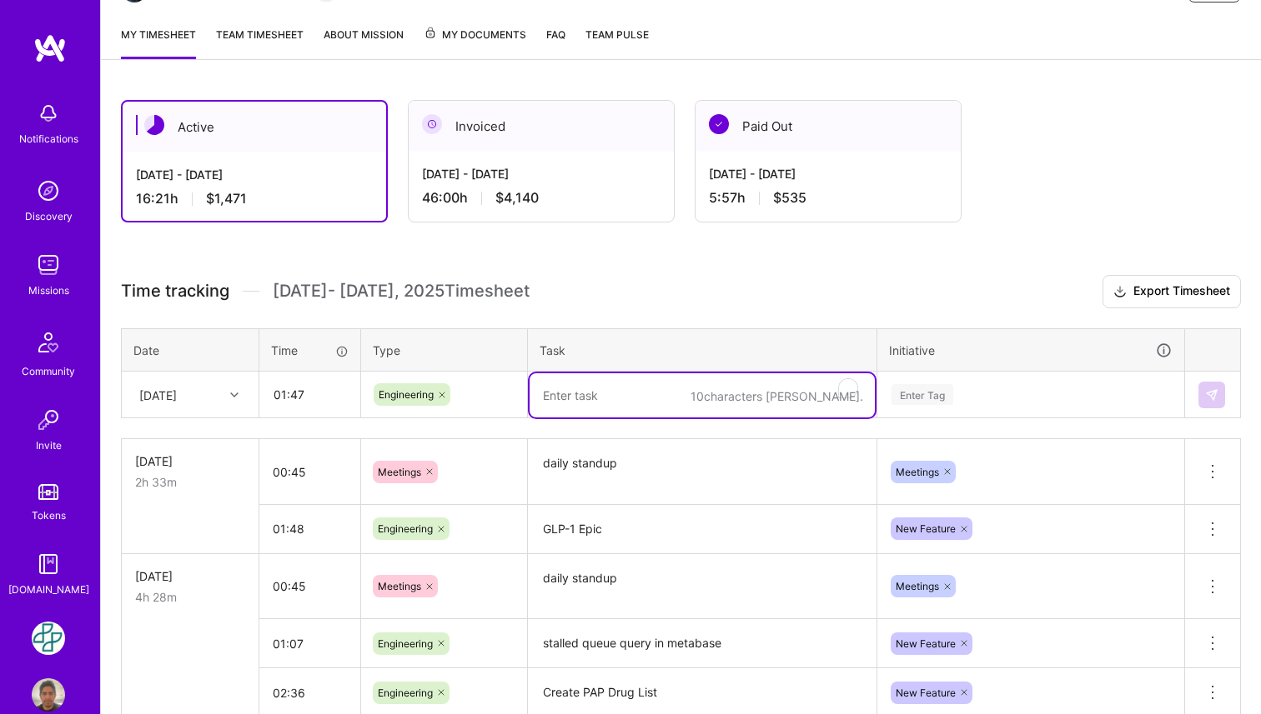
paste textarea "GLP-1 Epic"
type textarea "GLP-1 Epic"
click at [980, 398] on div "Enter Tag" at bounding box center [1031, 394] width 282 height 21
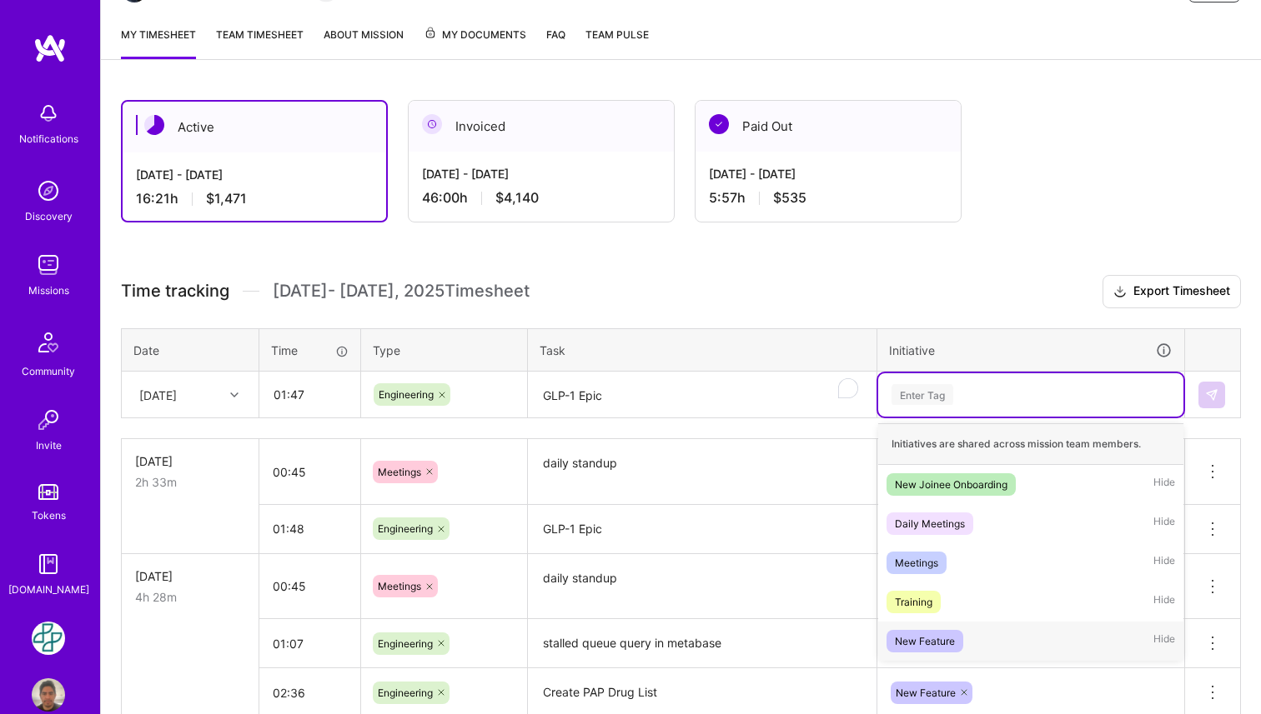
click at [939, 633] on div "New Feature" at bounding box center [925, 642] width 60 height 18
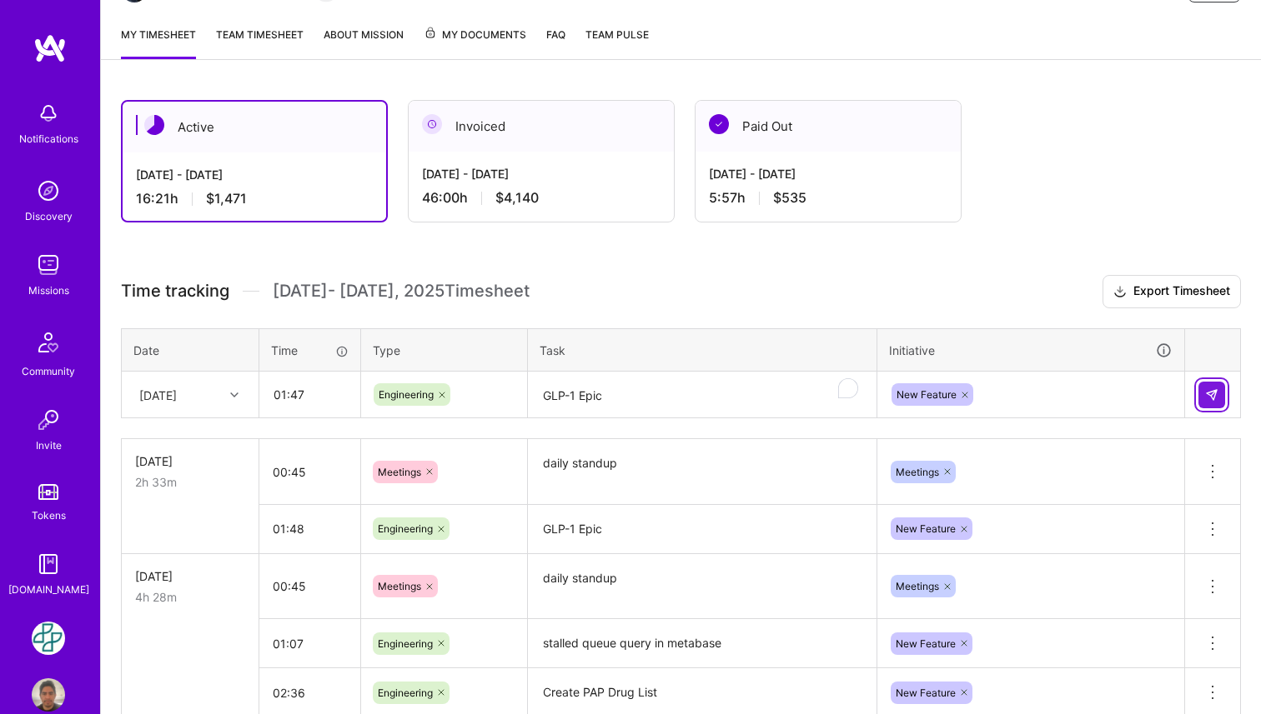
click at [1210, 399] on img at bounding box center [1211, 394] width 13 height 13
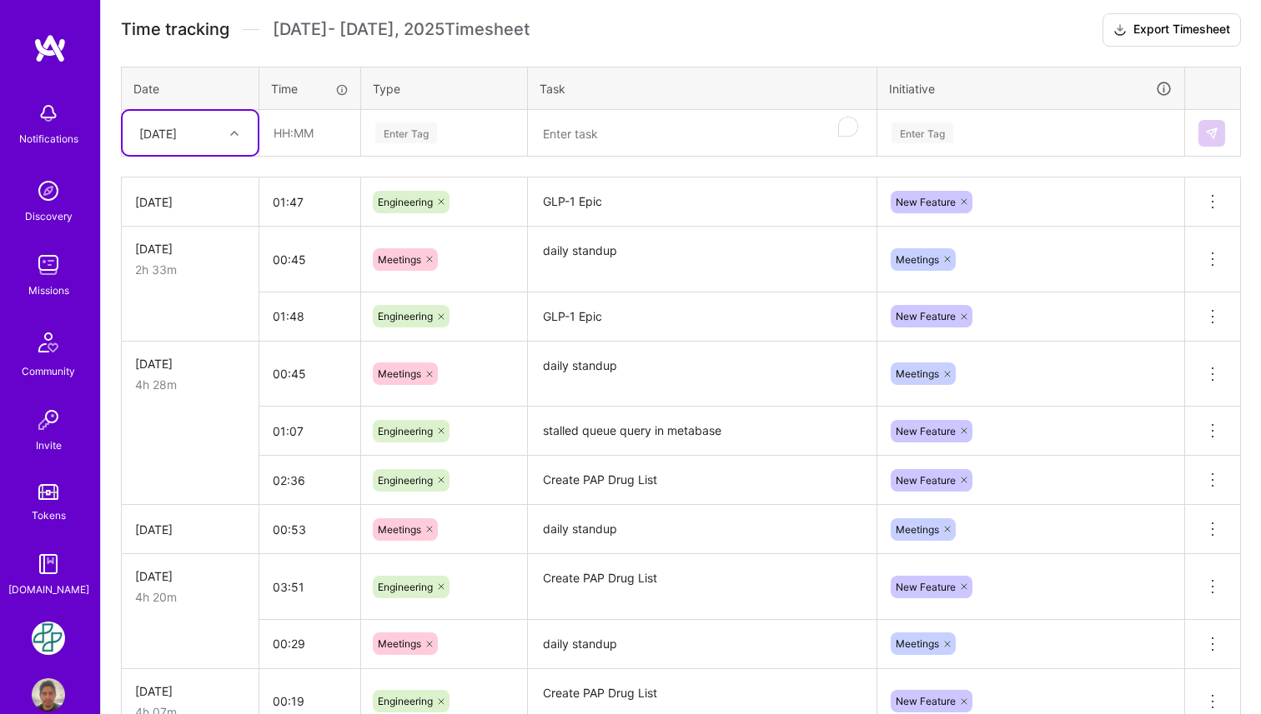
scroll to position [455, 0]
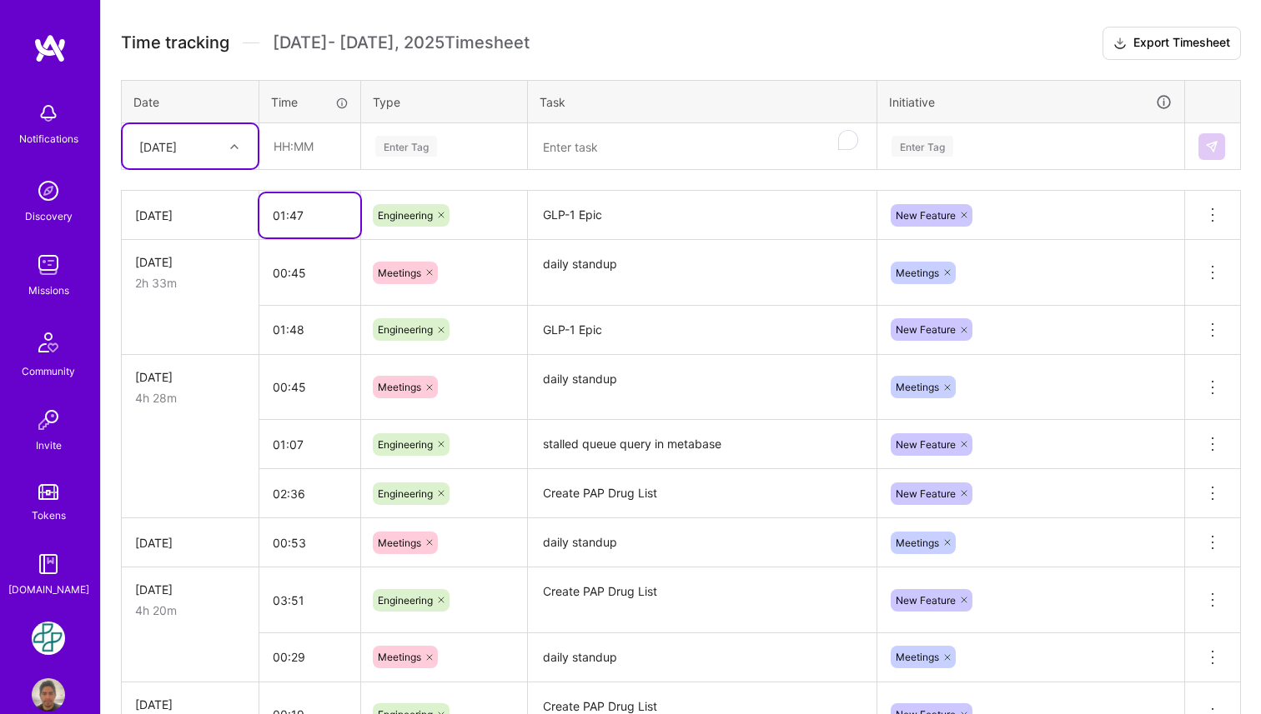
click at [289, 220] on input "01:47" at bounding box center [309, 215] width 101 height 44
click at [321, 214] on input "01:47" at bounding box center [309, 215] width 101 height 44
type input "01:48"
click at [218, 415] on td "[DATE] 4h 28m" at bounding box center [191, 387] width 138 height 66
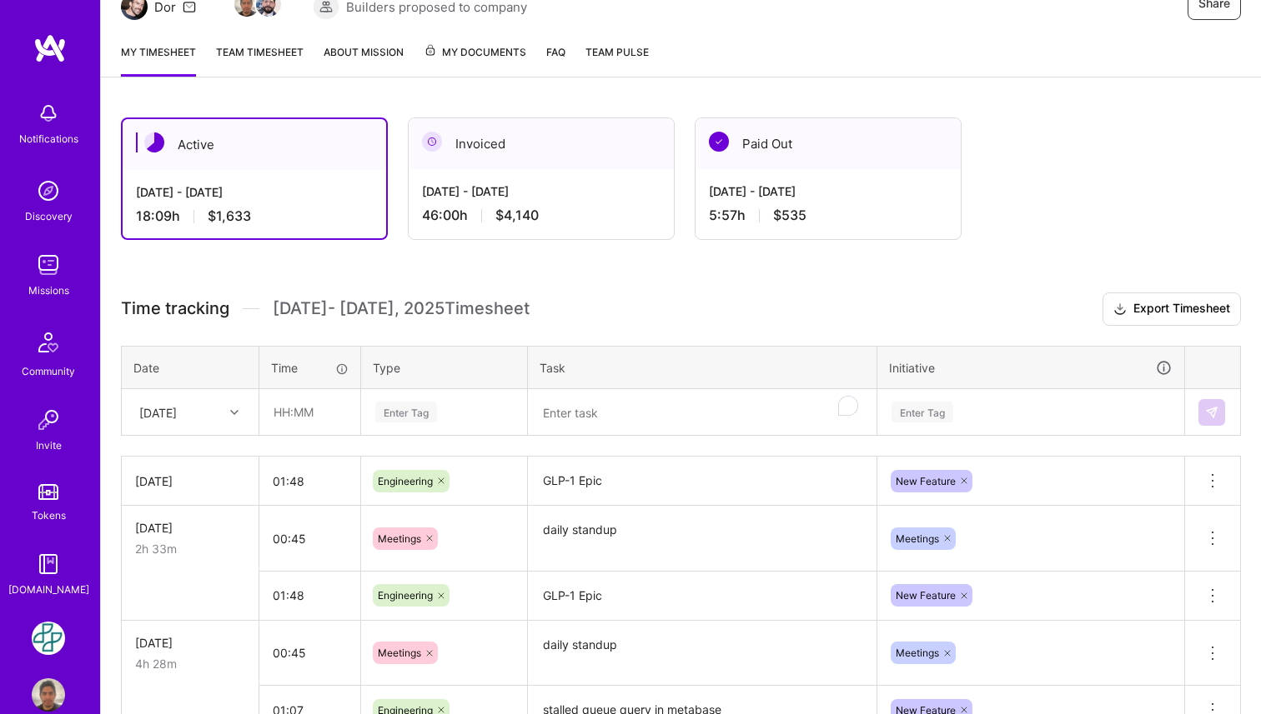
scroll to position [186, 0]
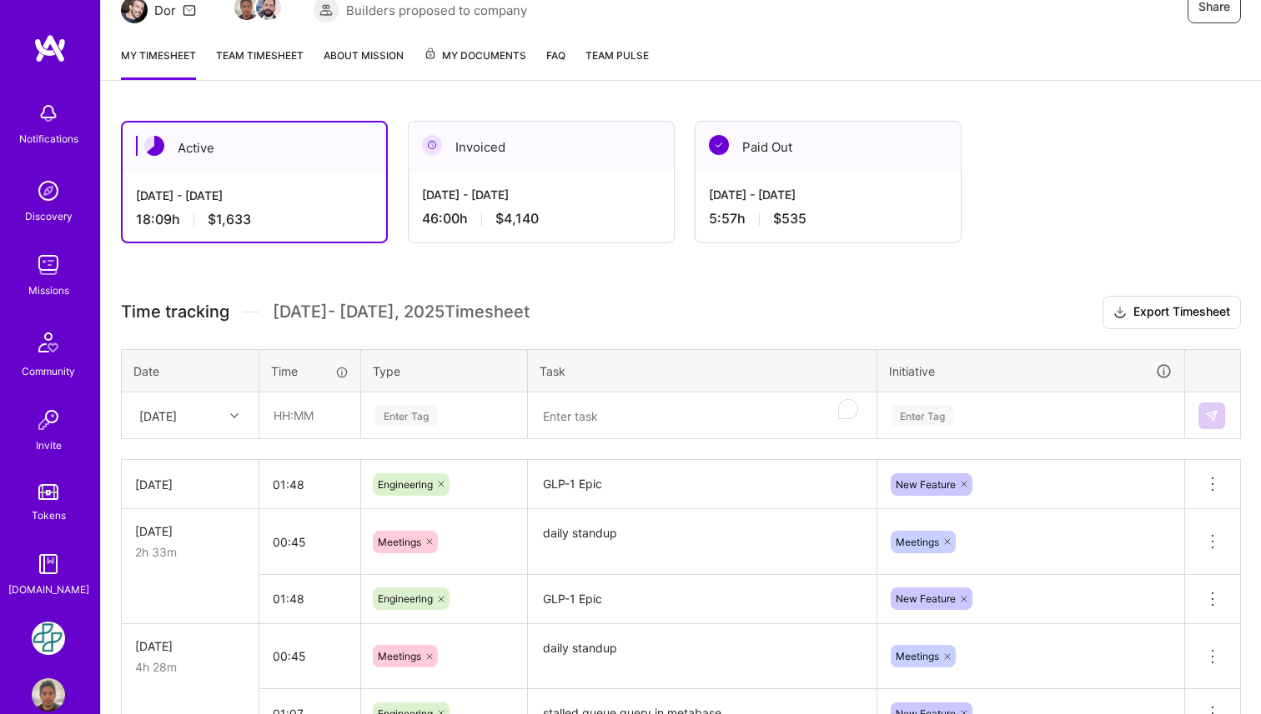
click at [232, 405] on div at bounding box center [236, 416] width 26 height 22
click at [188, 534] on div "[DATE]" at bounding box center [190, 524] width 135 height 31
click at [304, 421] on input "text" at bounding box center [309, 416] width 99 height 44
type input "03:12"
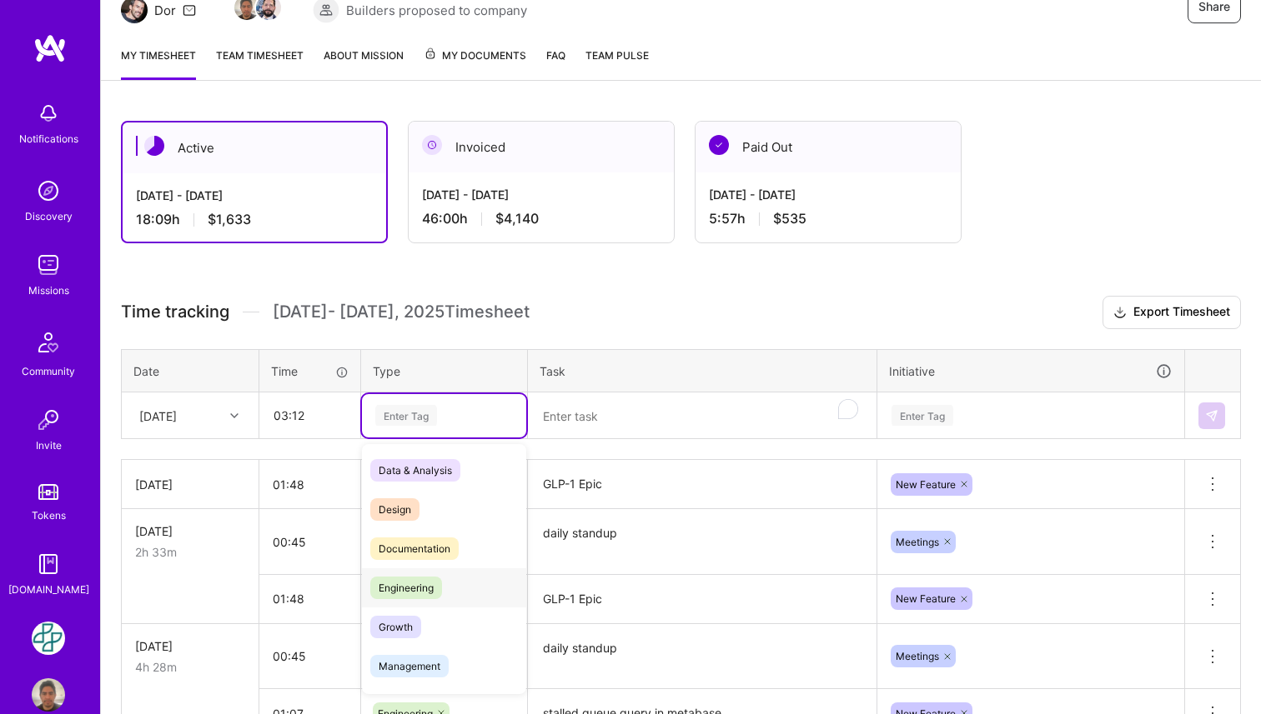
click at [443, 592] on div "Engineering" at bounding box center [444, 588] width 164 height 39
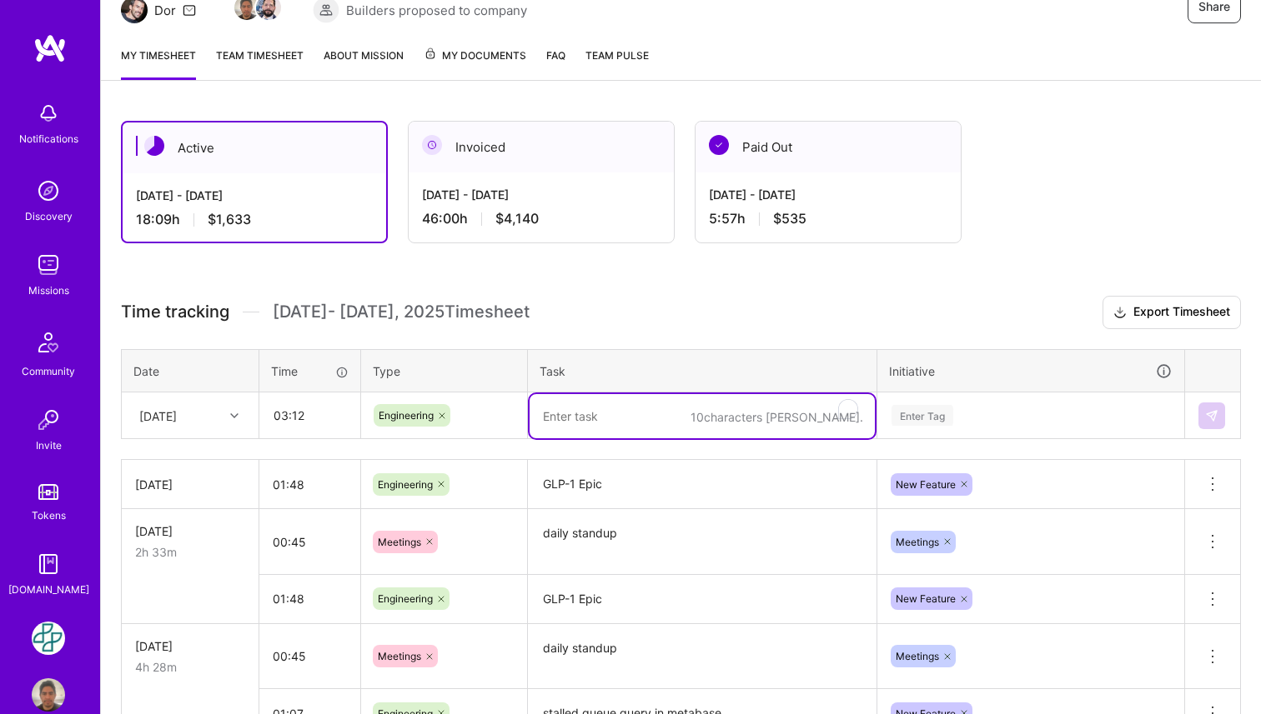
click at [624, 429] on textarea "To enrich screen reader interactions, please activate Accessibility in Grammarl…" at bounding box center [701, 416] width 345 height 44
paste textarea "Create PAP Drug List"
type textarea "Create PAP Drug List"
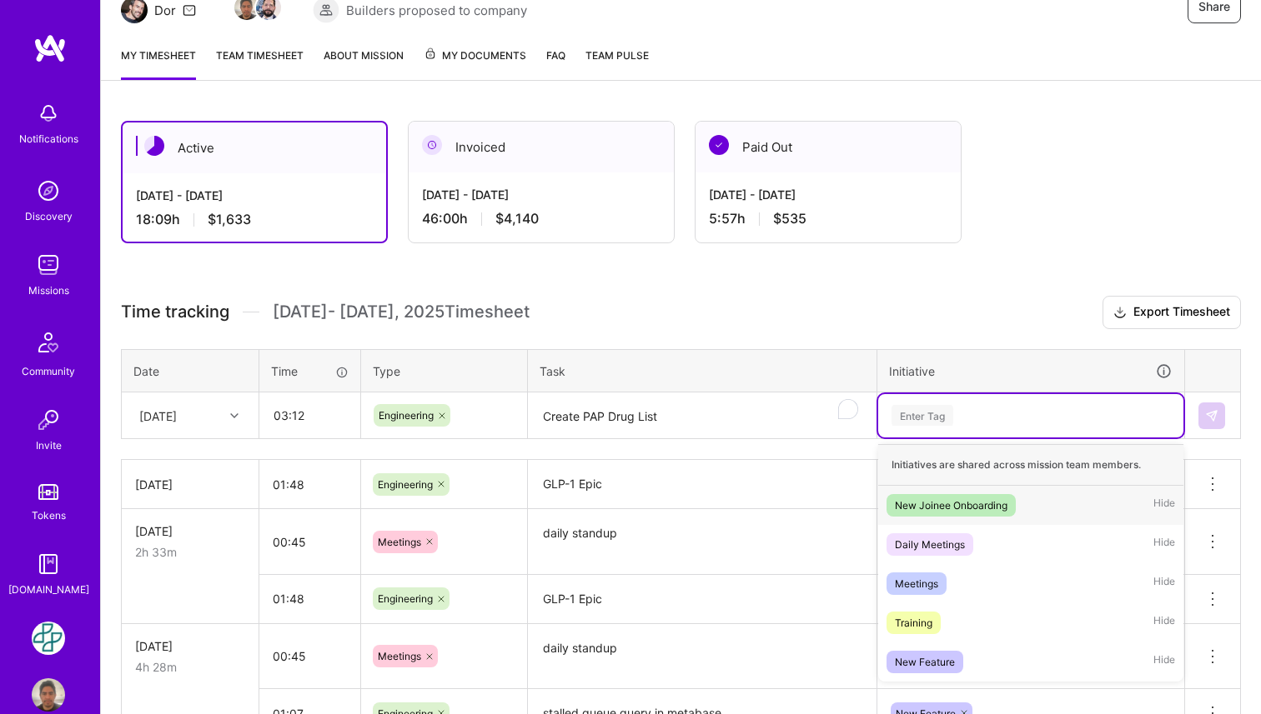
click at [915, 423] on div "Enter Tag" at bounding box center [922, 416] width 62 height 26
click at [991, 648] on div "New Feature Hide" at bounding box center [1030, 662] width 305 height 39
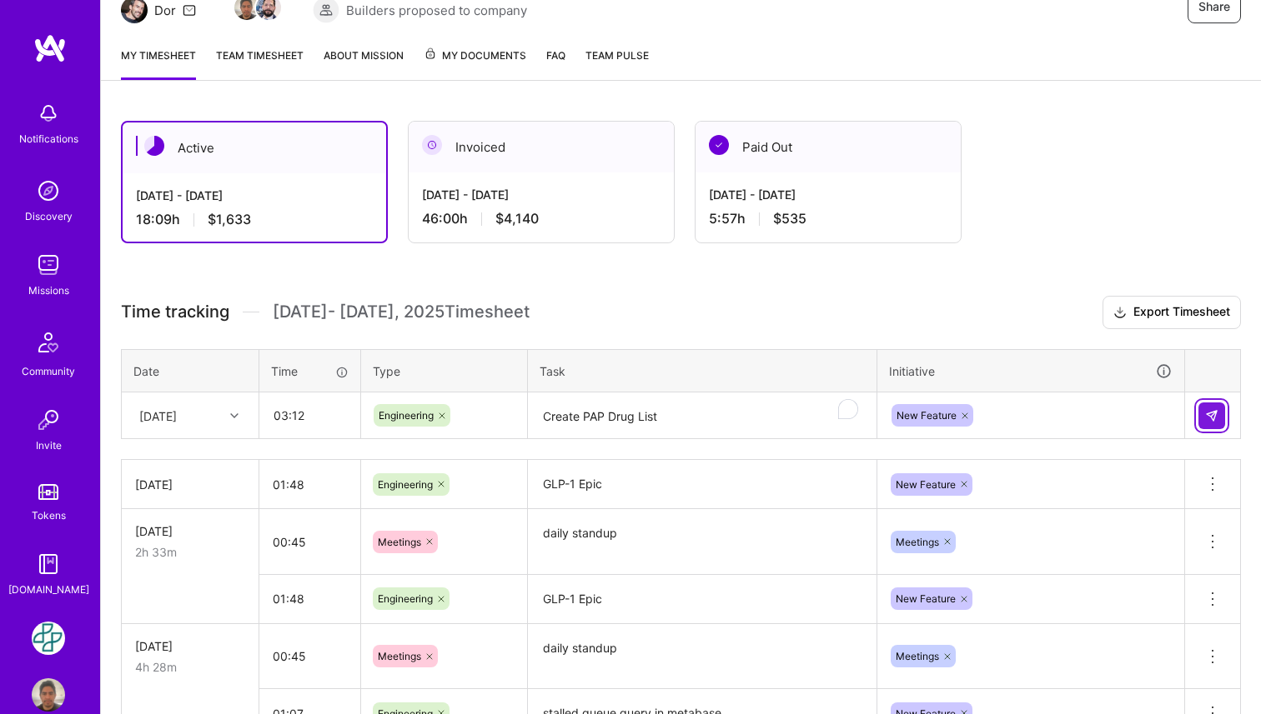
click at [1214, 409] on img at bounding box center [1211, 415] width 13 height 13
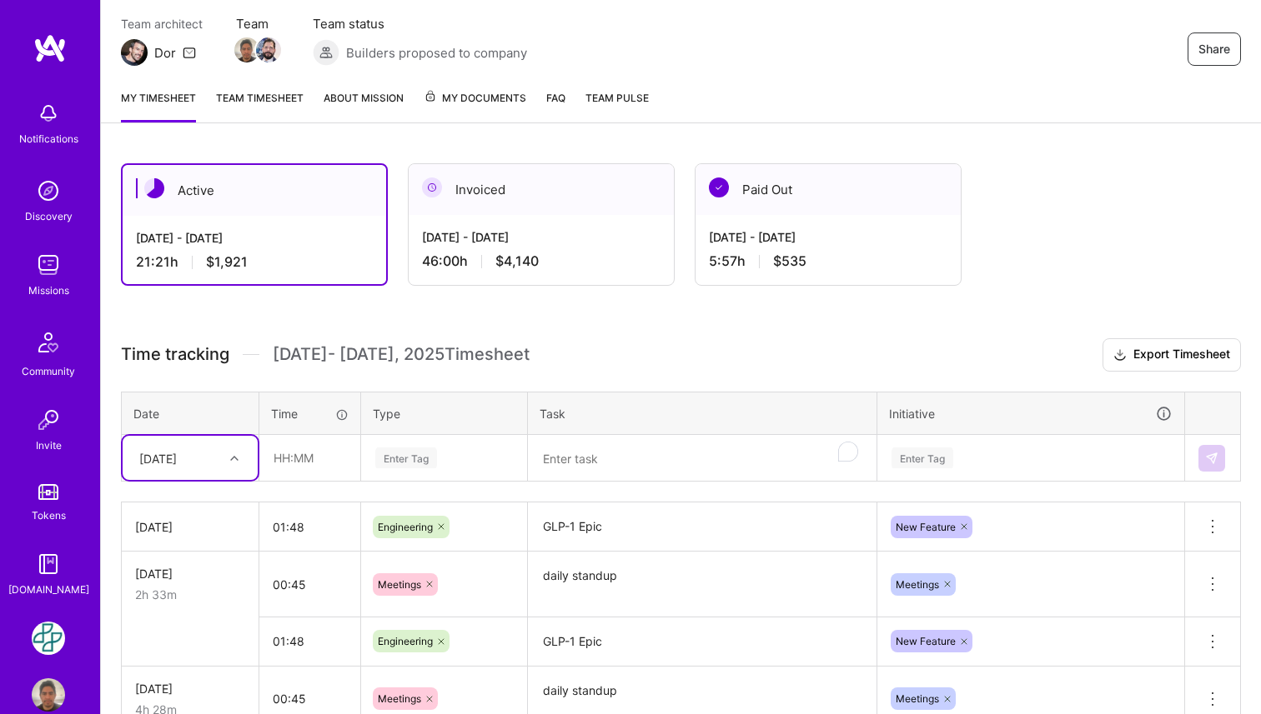
scroll to position [0, 0]
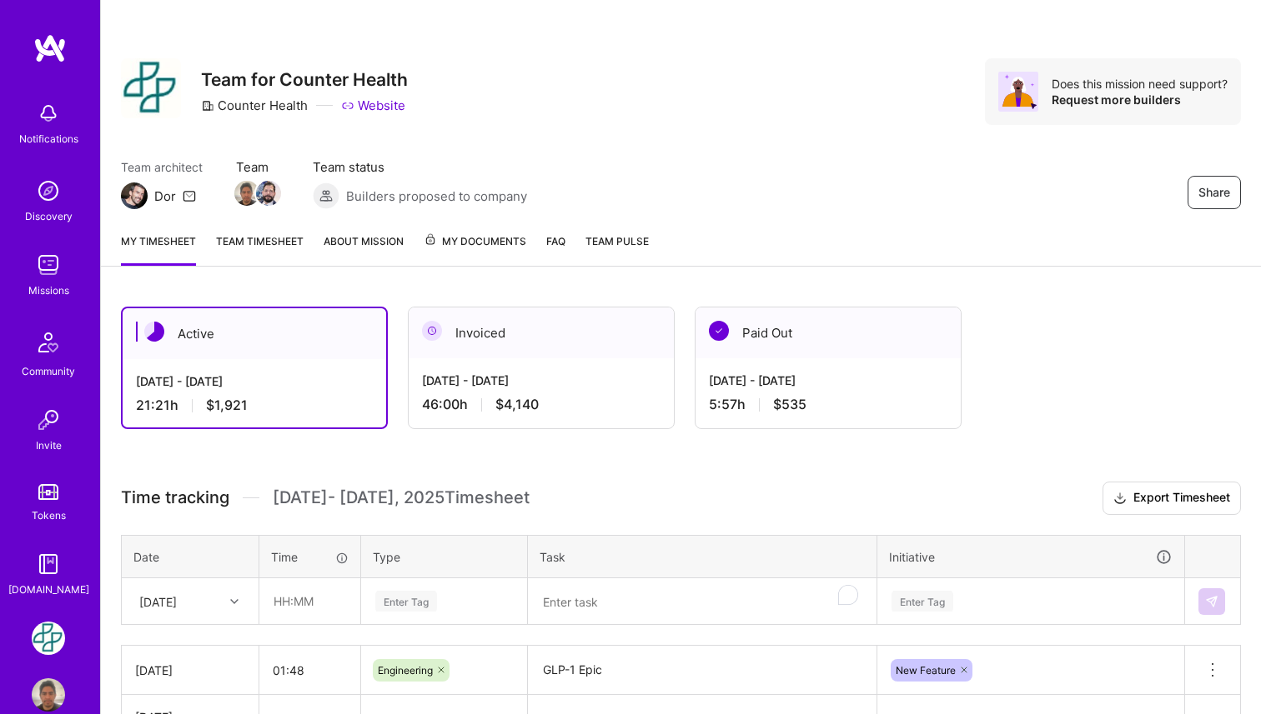
click at [480, 256] on link "My Documents" at bounding box center [475, 249] width 103 height 33
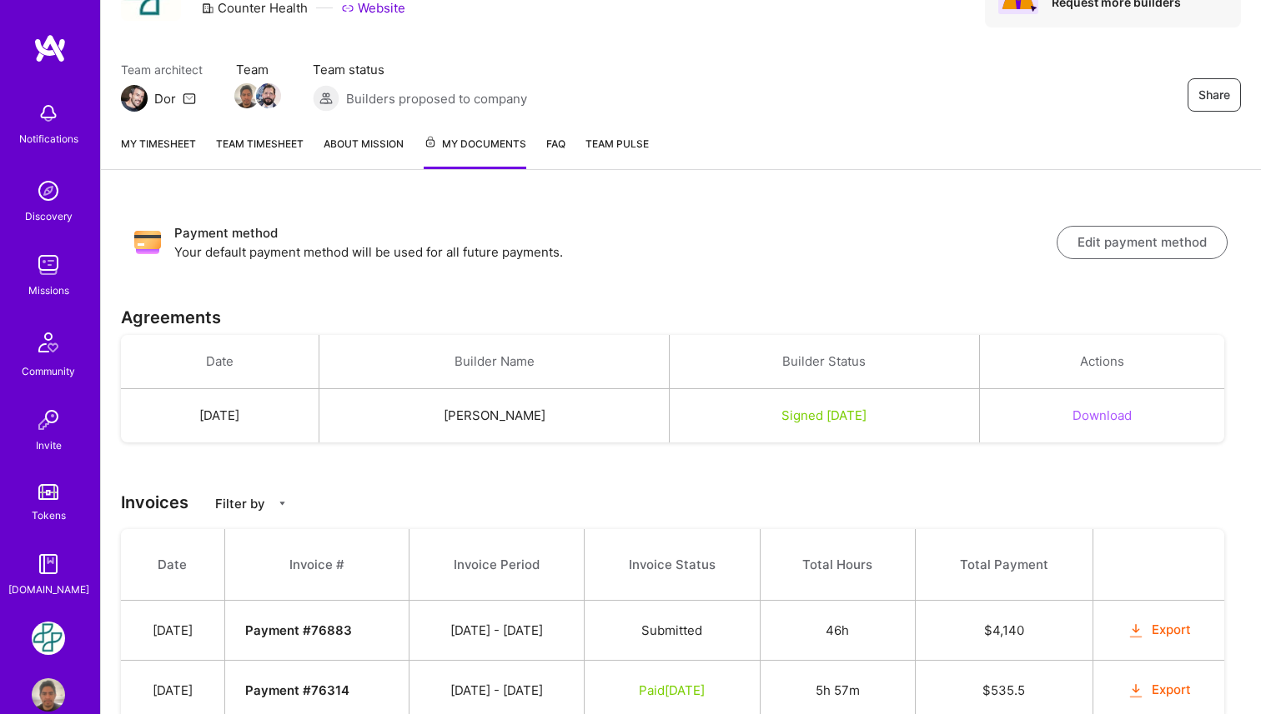
scroll to position [161, 0]
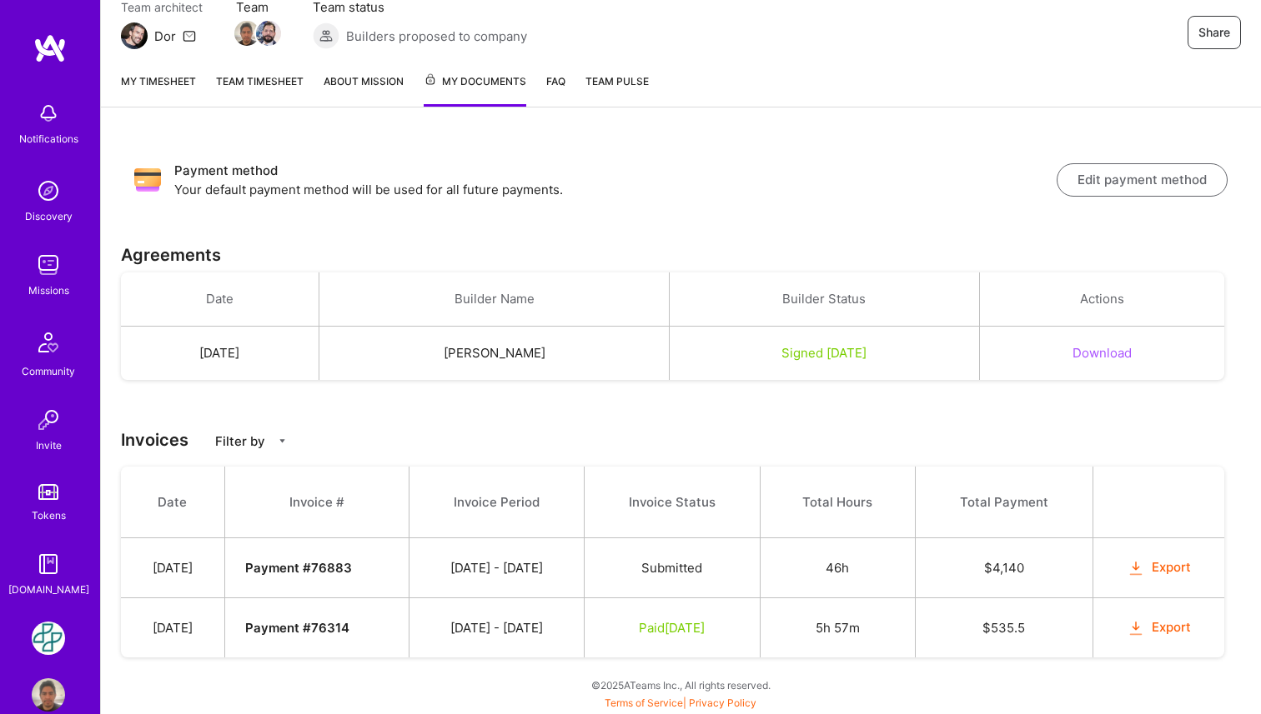
click at [645, 399] on div "Payment method Your default payment method will be used for all future payments…" at bounding box center [681, 421] width 1160 height 587
